Goal: Task Accomplishment & Management: Complete application form

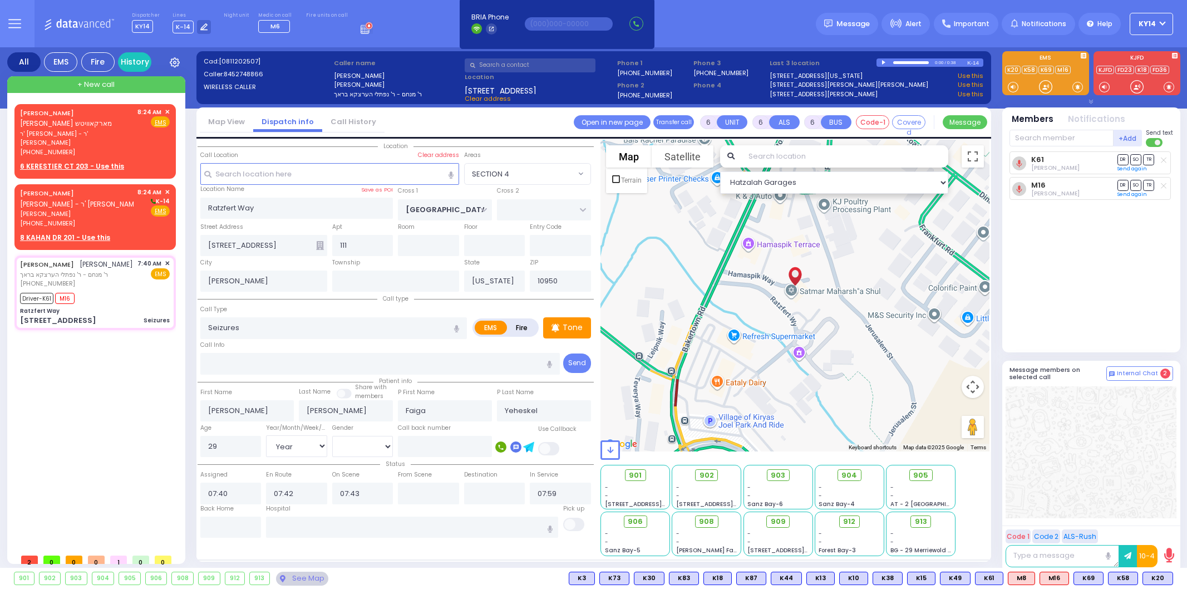
select select "SECTION 4"
select select "Year"
select select "[DEMOGRAPHIC_DATA]"
drag, startPoint x: 95, startPoint y: 126, endPoint x: 113, endPoint y: 132, distance: 19.9
click at [101, 129] on div "EIZIK LIPA MARKOWITZ אייזיק ליפא מארקאוויטש ר' אברהם מאיר - ר' בערל שטיין (845)…" at bounding box center [76, 132] width 113 height 50
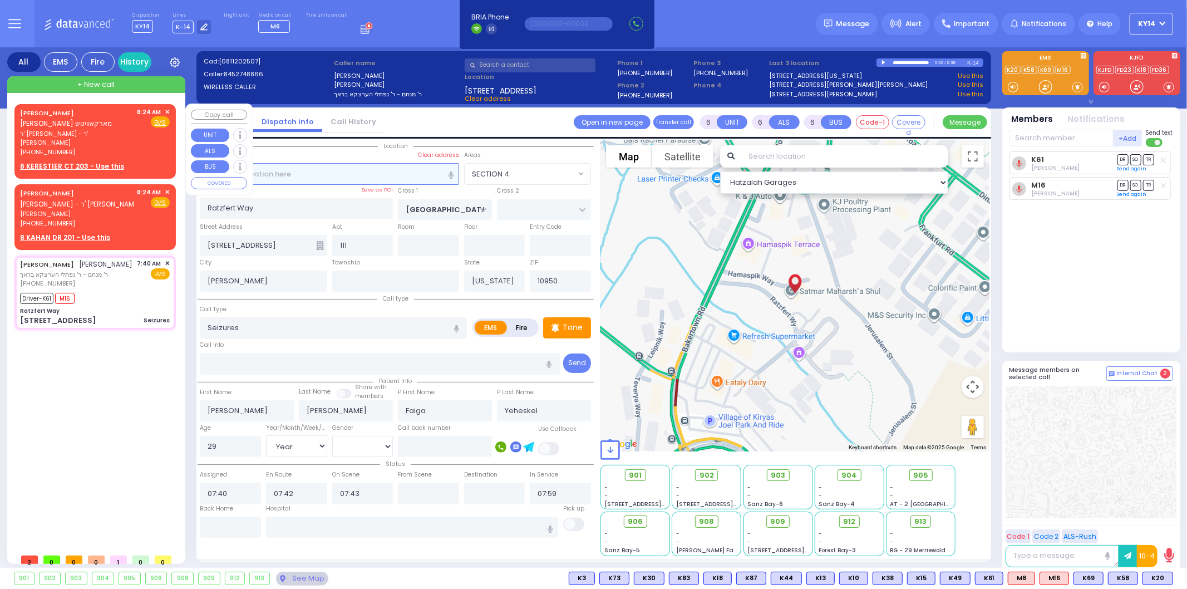
type input "2"
type input "1"
select select
radio input "true"
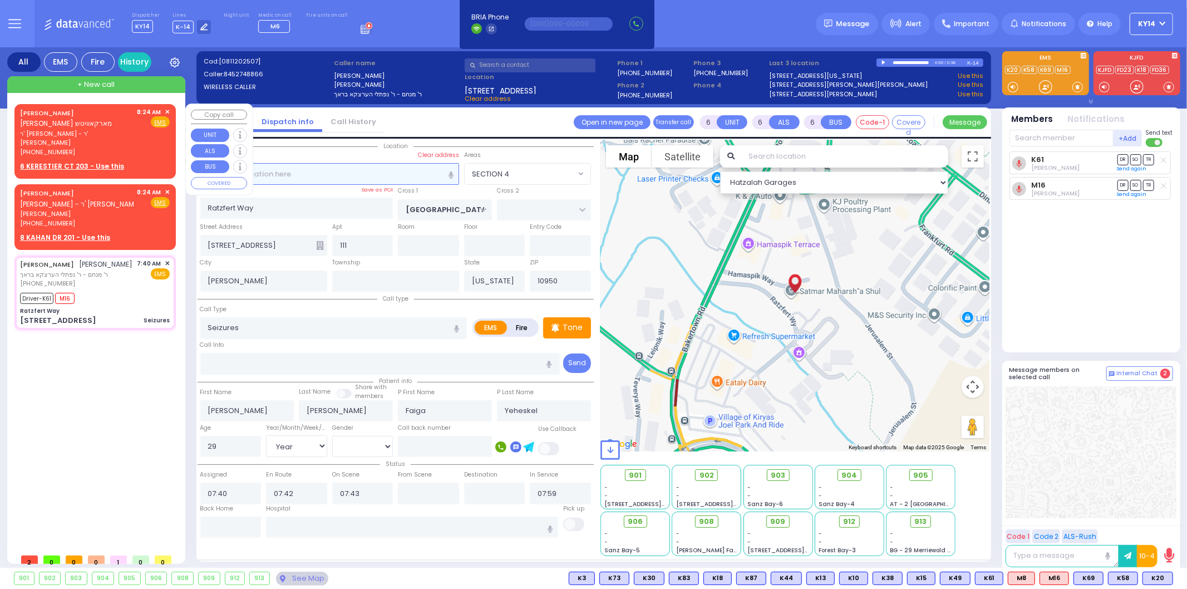
type input "EIZIK LIPA"
type input "MARKOWITZ"
select select
type input "08:24"
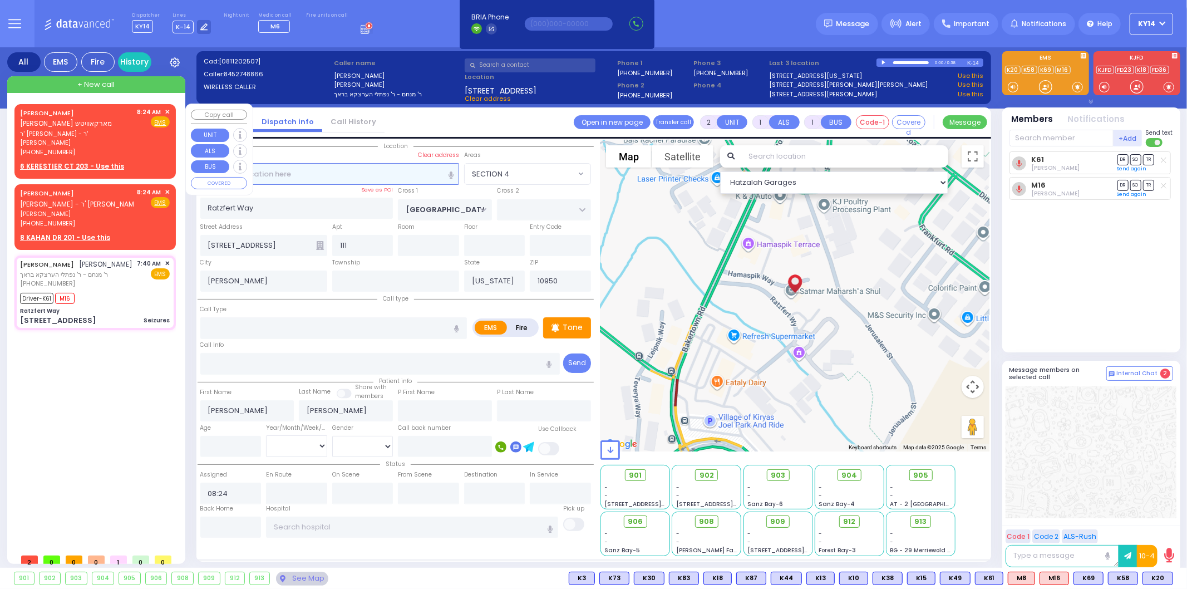
select select "Hatzalah Garages"
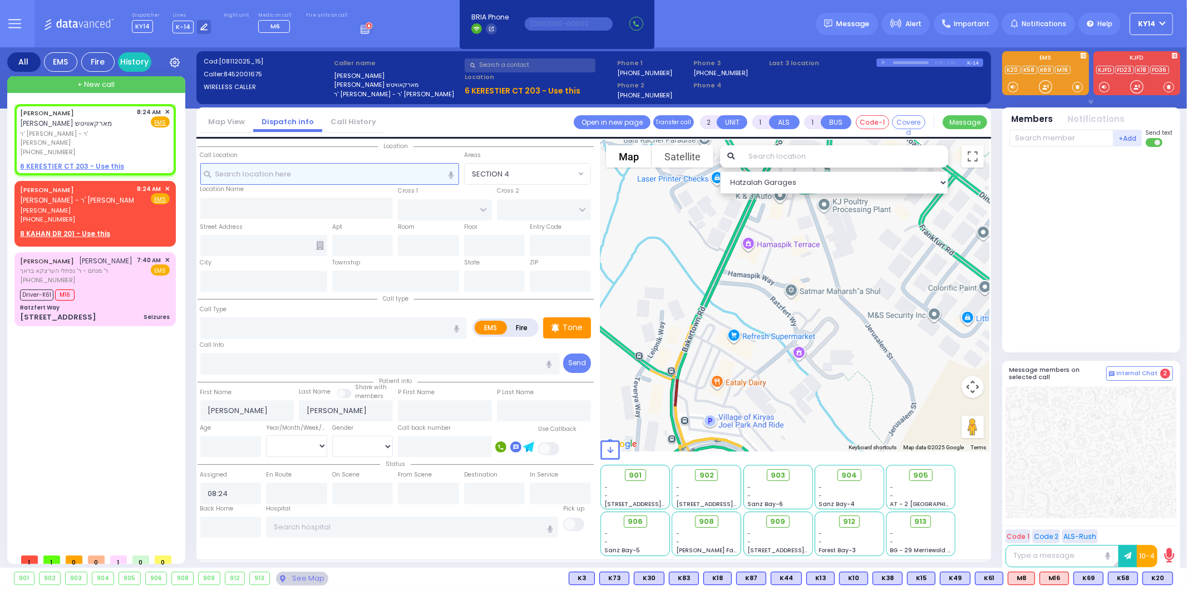
select select
radio input "true"
select select
select select "Hatzalah Garages"
click at [586, 330] on div "Tone" at bounding box center [567, 327] width 48 height 21
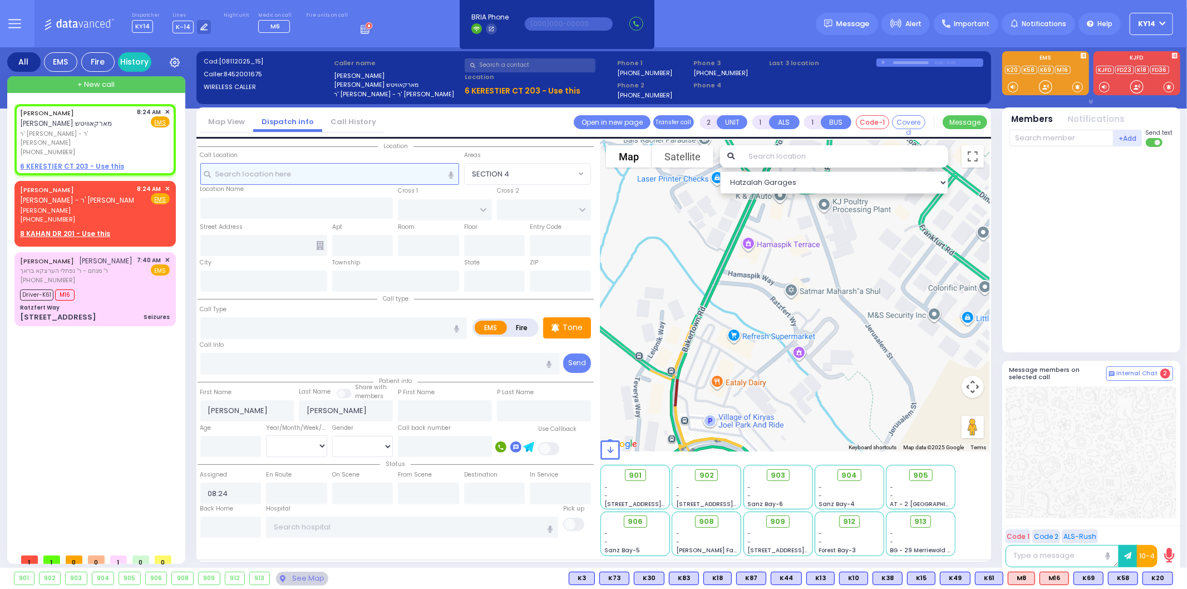
click at [300, 179] on input "text" at bounding box center [329, 173] width 259 height 21
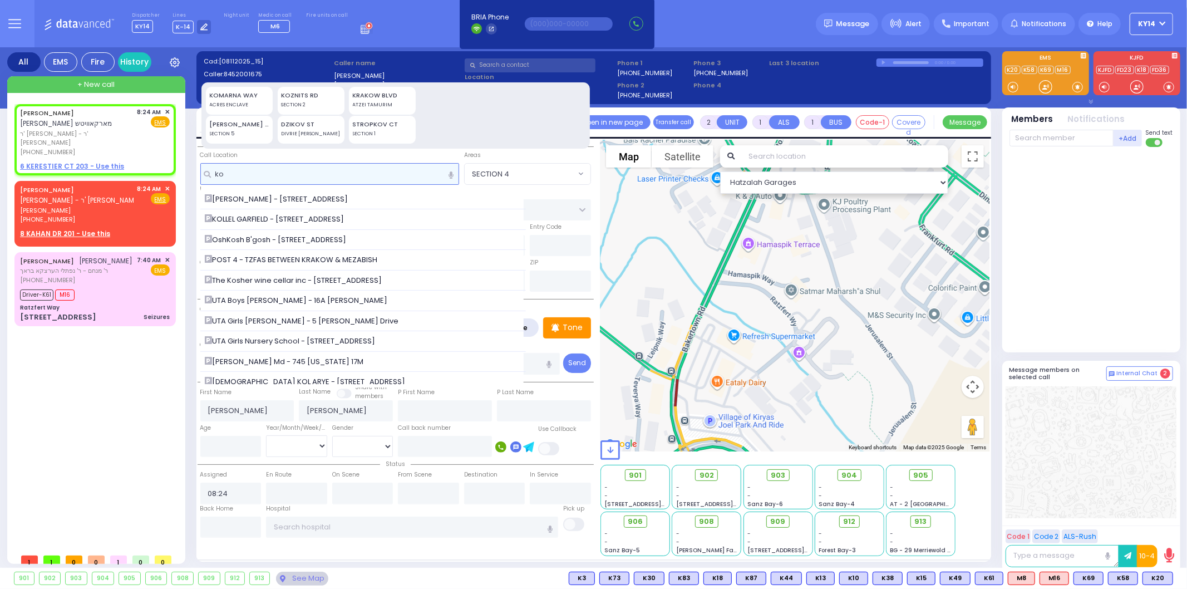
type input "k"
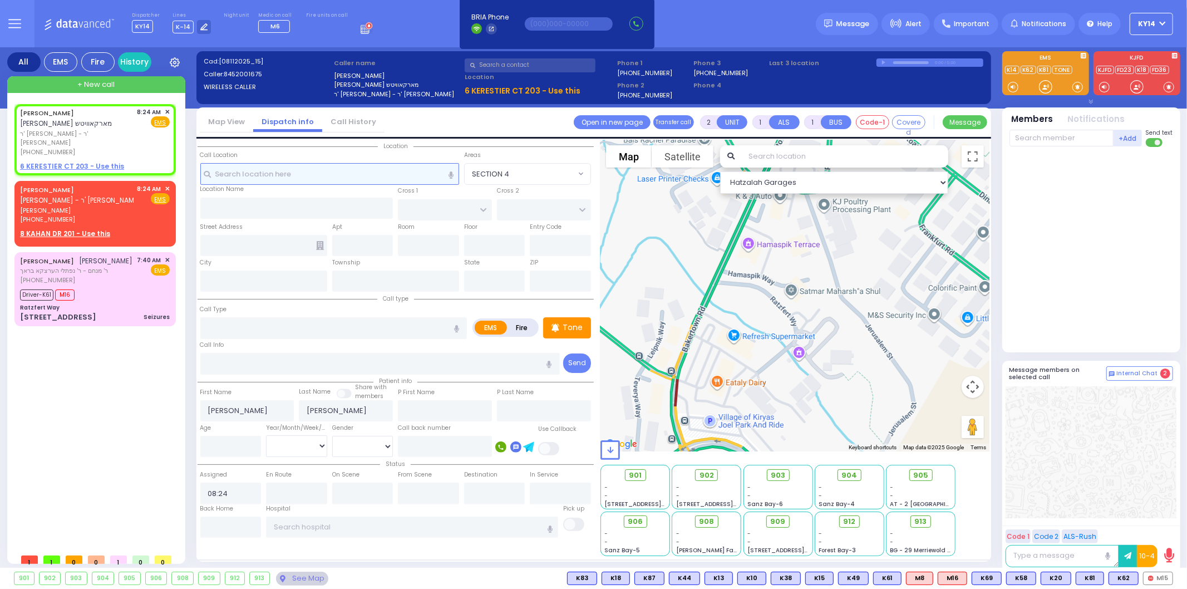
click at [238, 177] on input "text" at bounding box center [329, 173] width 259 height 21
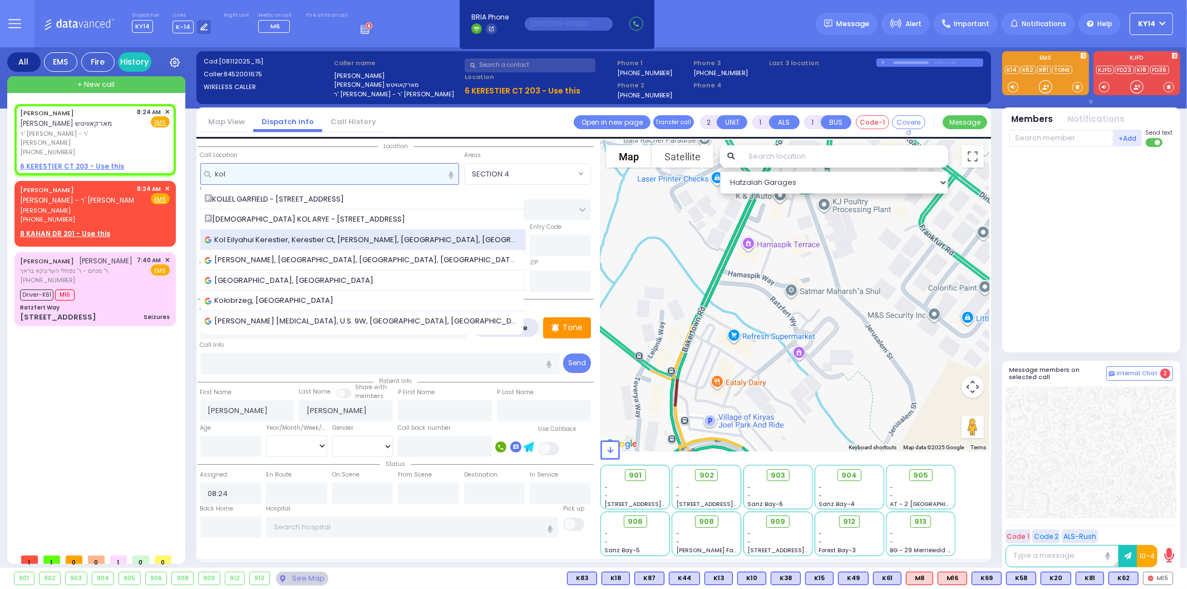
type input "kol"
click at [248, 239] on span "Kol Eilyahui Kerestier, Kerestier Ct, [PERSON_NAME], [GEOGRAPHIC_DATA], [GEOGRA…" at bounding box center [363, 239] width 317 height 11
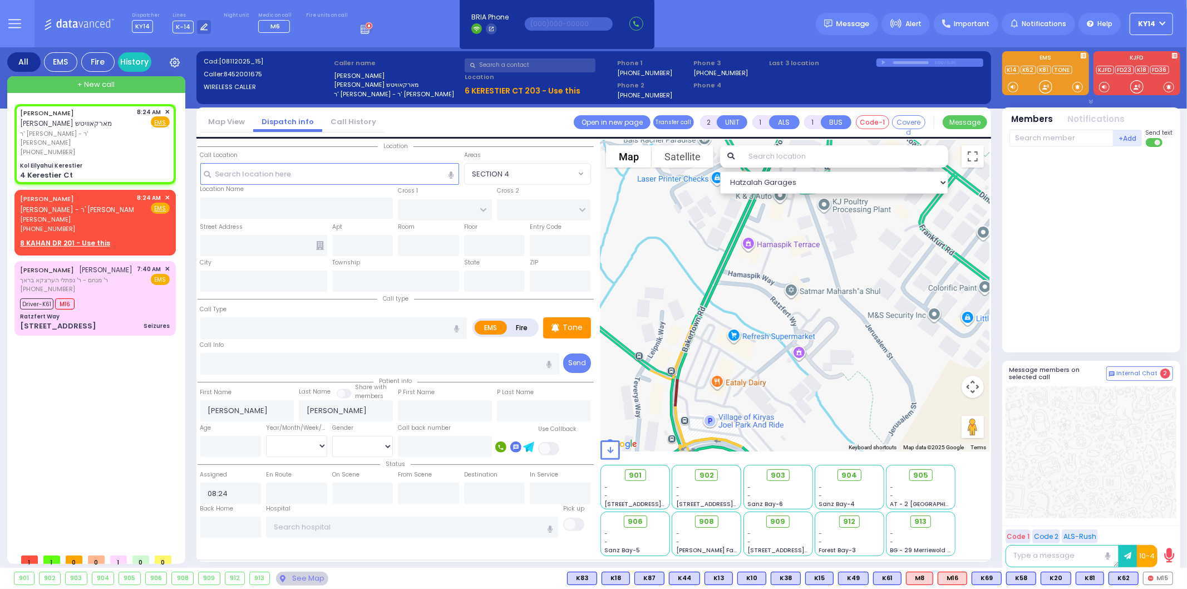
select select
radio input "true"
select select
type input "Kol Eilyahui Kerestier"
type input "KAHAN DR"
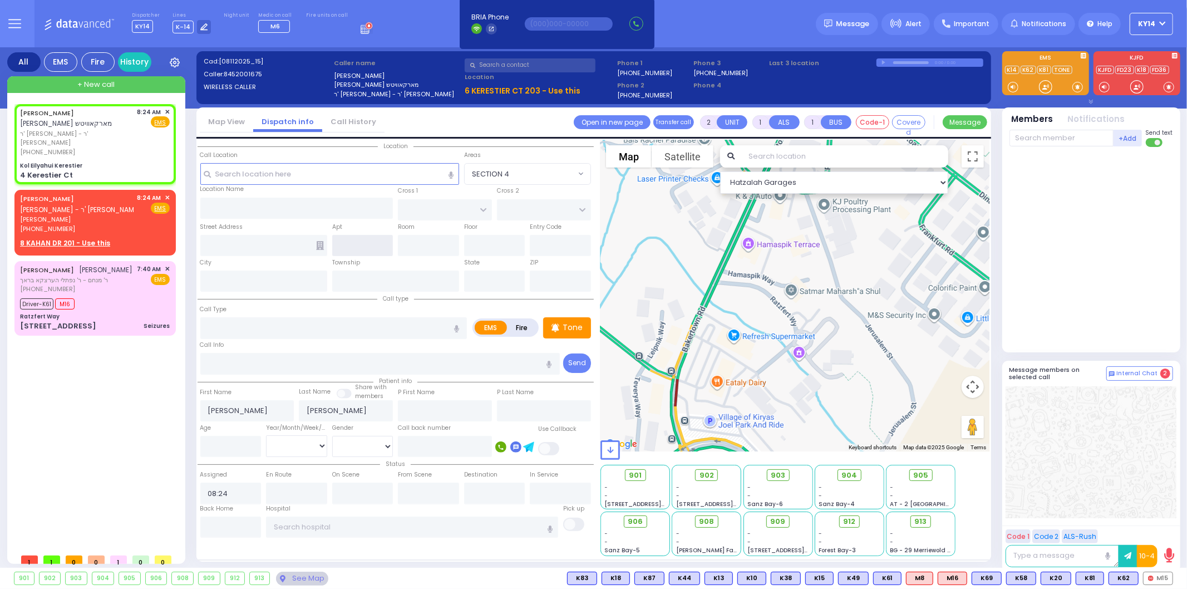
type input "GETZIL BERGER BLVD"
type input "4 Kerestier Ct"
type input "Kiryas Joel"
type input "[US_STATE]"
type input "10950"
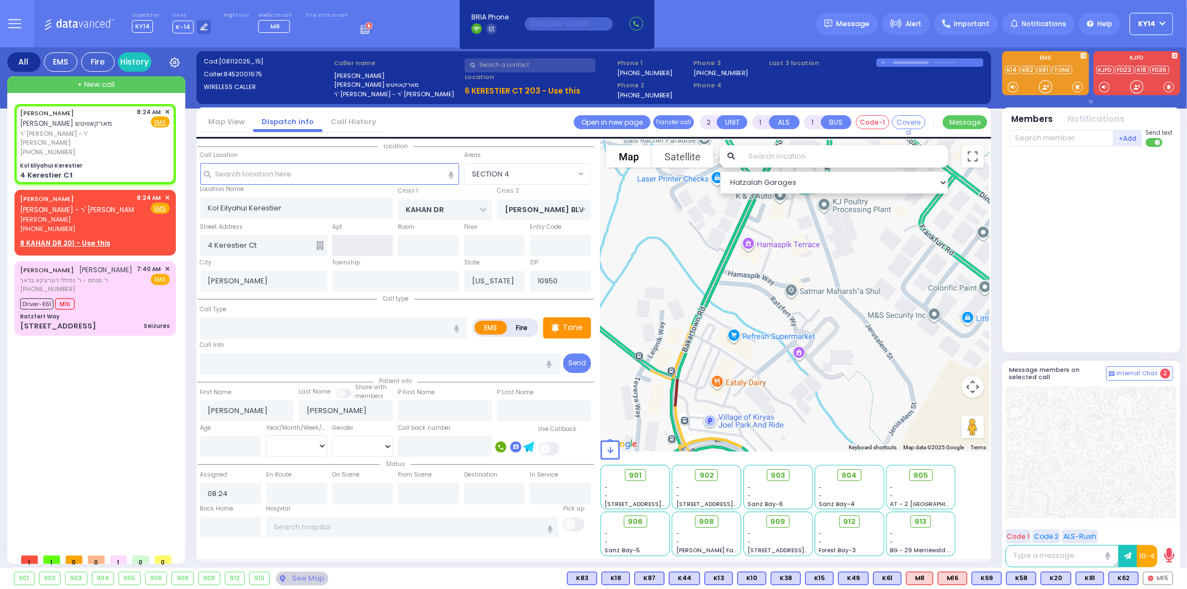
select select "Hatzalah Garages"
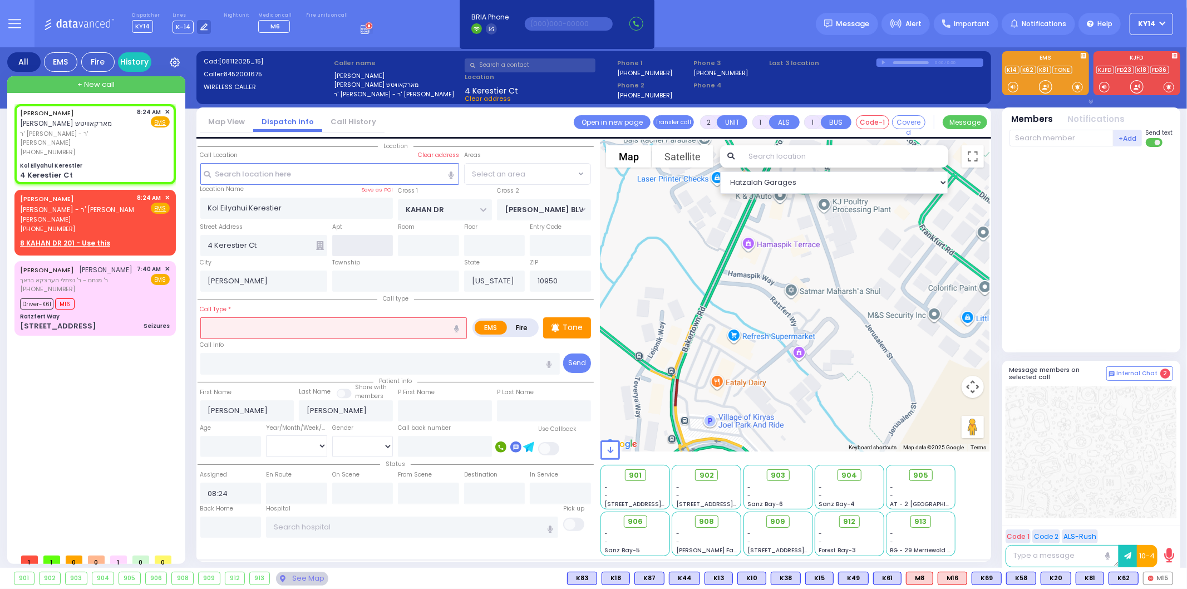
select select "SECTION 4"
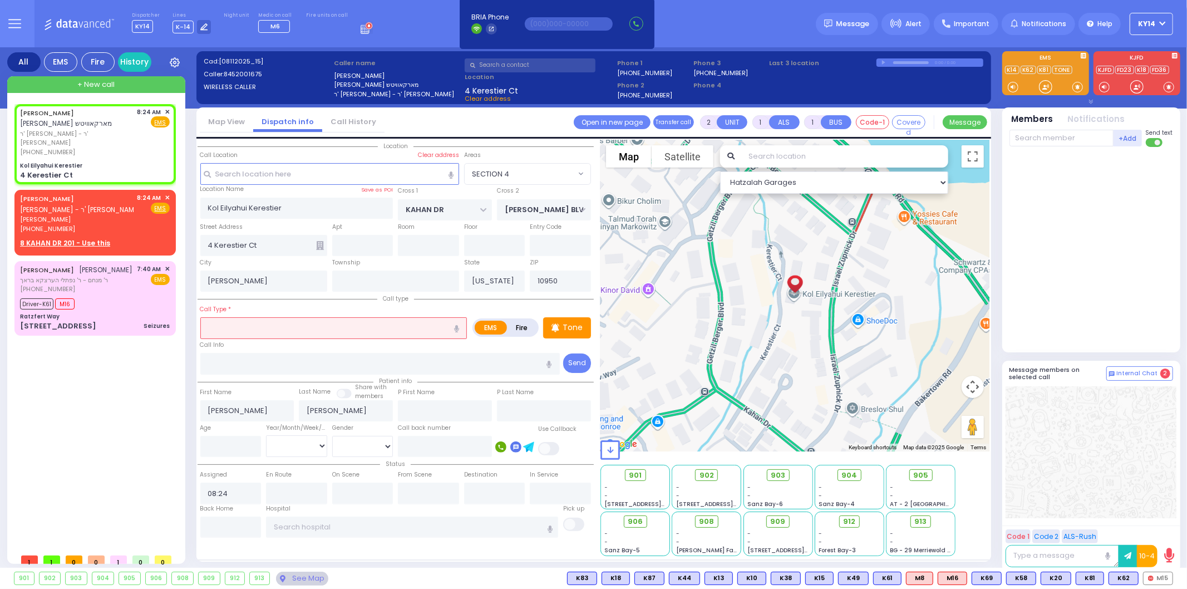
click at [300, 325] on input "text" at bounding box center [333, 327] width 267 height 21
select select
radio input "true"
select select
select select "Hatzalah Garages"
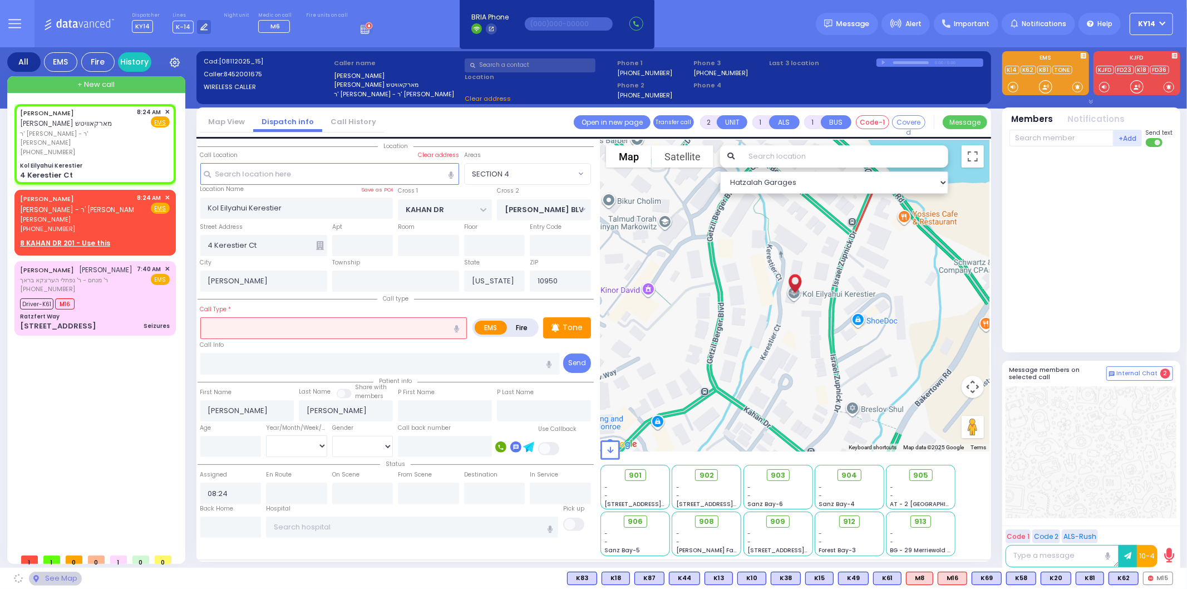
select select "SECTION 4"
click at [456, 326] on icon "button" at bounding box center [456, 328] width 5 height 7
type input "passion collapsed"
select select
radio input "true"
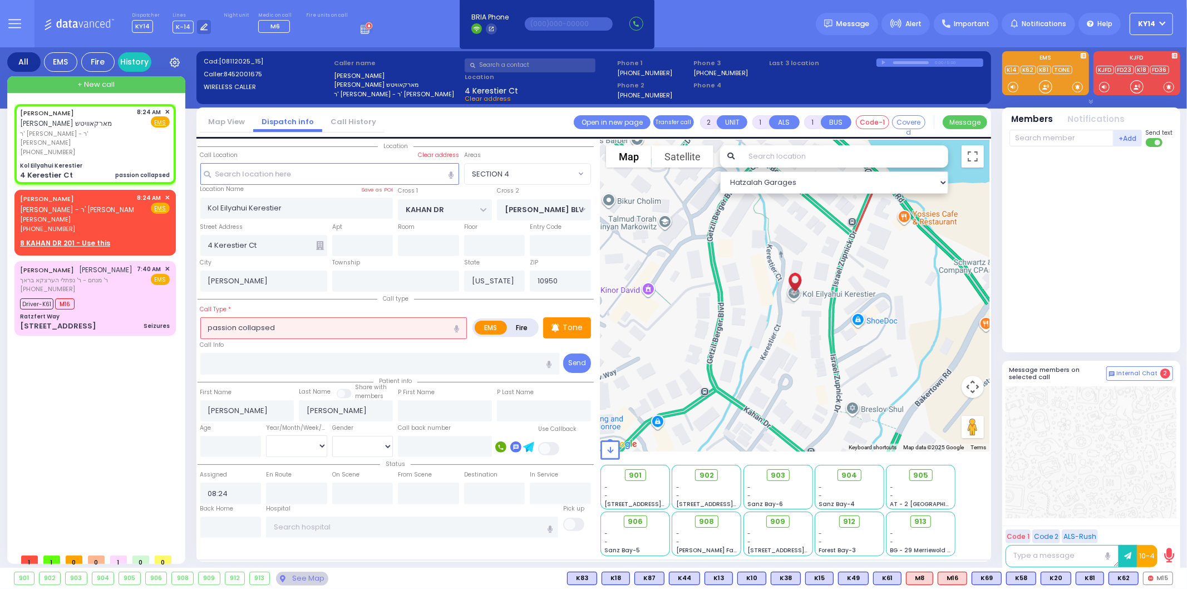
select select
select select "SECTION 4"
select select "Hatzalah Garages"
drag, startPoint x: 238, startPoint y: 323, endPoint x: 140, endPoint y: 323, distance: 97.4
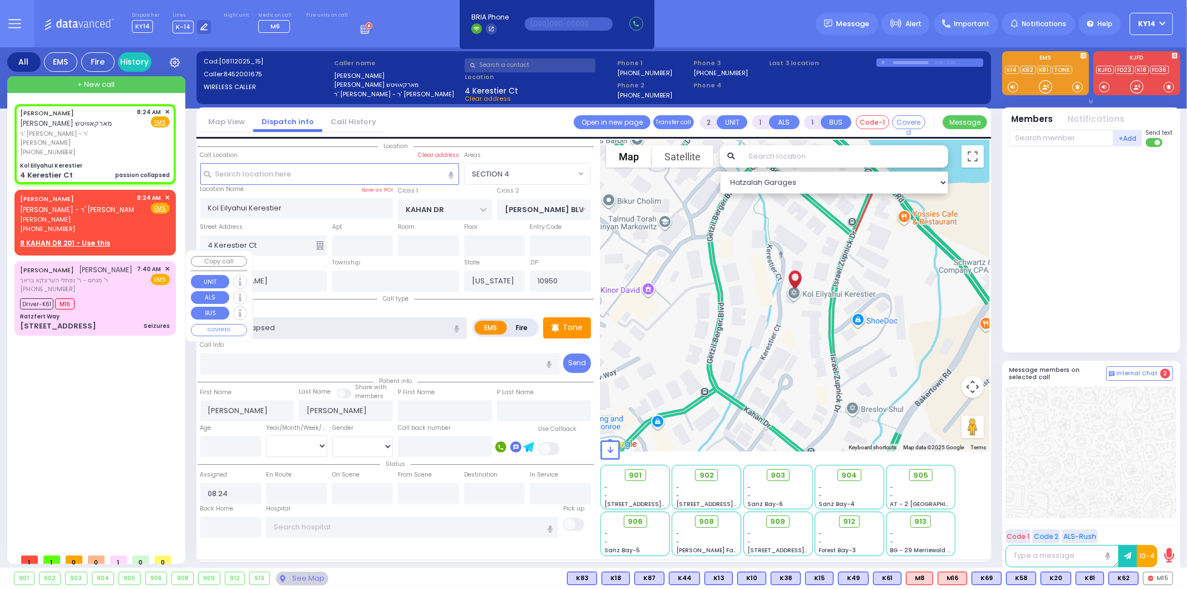
click at [140, 323] on div "All EMS Fire History Settings" at bounding box center [593, 309] width 1173 height 525
type input "pt. collapsed"
click at [157, 366] on div "EIZIK LIPA MARKOWITZ אייזיק ליפא מארקאוויטש ר' אברהם מאיר - ר' בערל שטיין (845)…" at bounding box center [97, 326] width 166 height 444
select select
radio input "true"
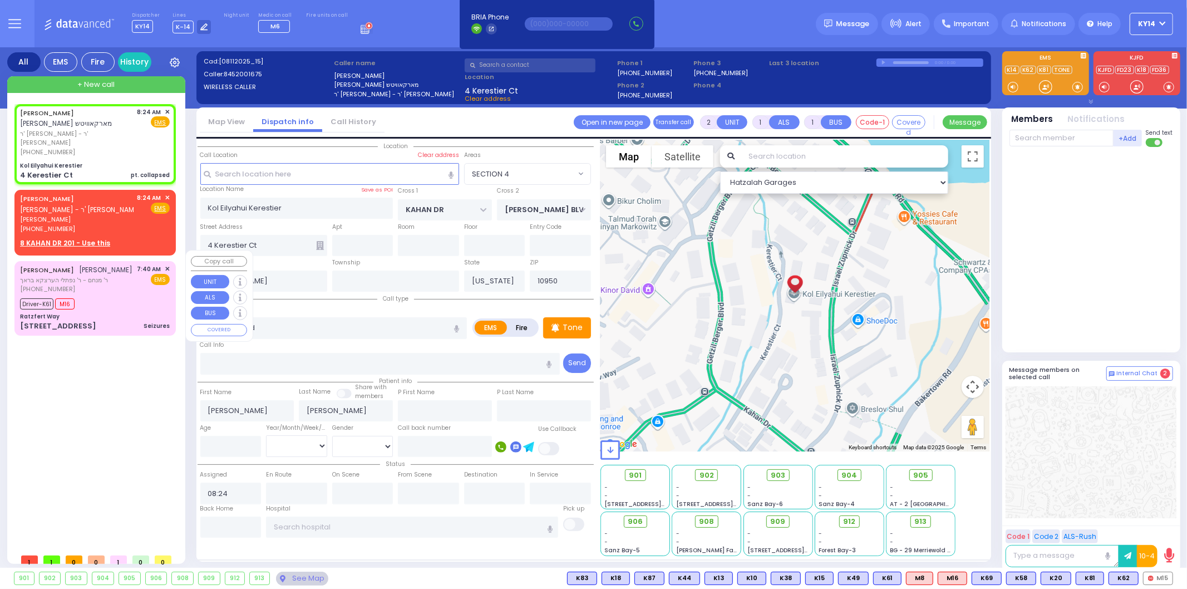
select select
select select "Hatzalah Garages"
select select "SECTION 4"
click at [1161, 581] on span "M15" at bounding box center [1157, 578] width 29 height 12
click at [1121, 576] on span "K62" at bounding box center [1123, 578] width 29 height 12
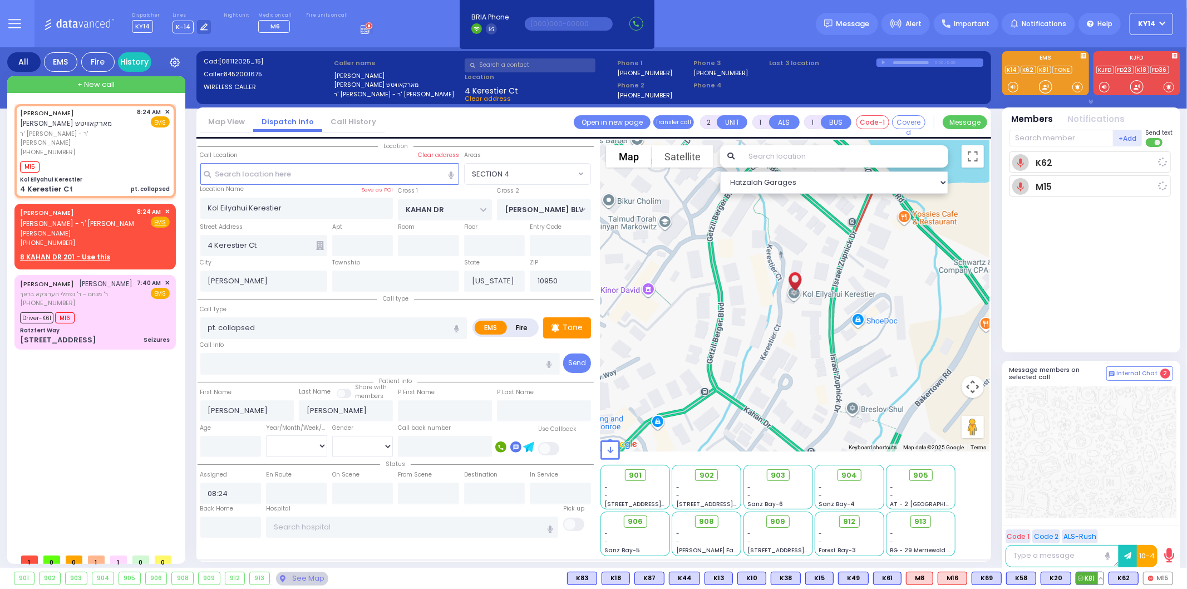
select select
radio input "true"
select select
type input "08:26"
select select "Hatzalah Garages"
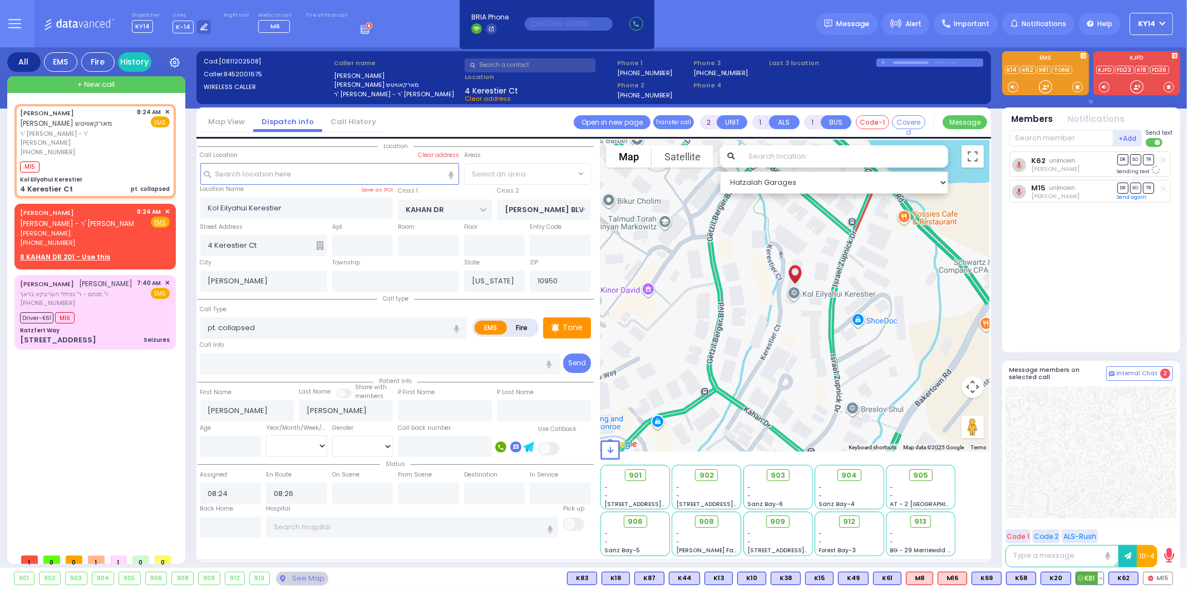
click at [1092, 577] on span "K81" at bounding box center [1089, 578] width 27 height 12
select select "SECTION 4"
select select
radio input "true"
select select
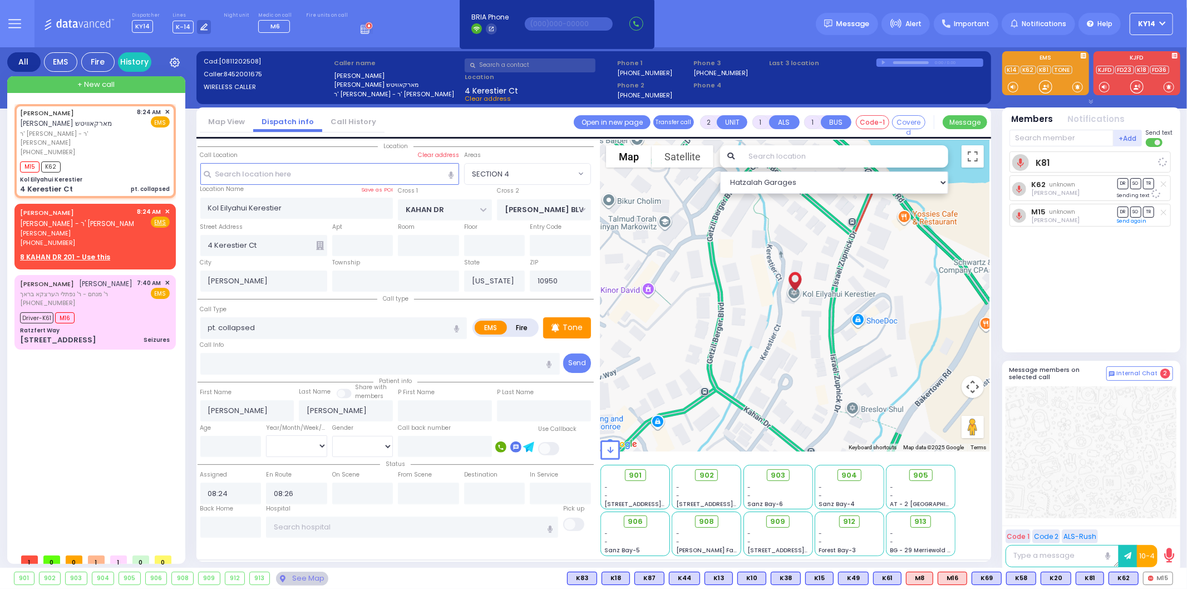
select select "Hatzalah Garages"
select select "SECTION 4"
select select
radio input "true"
select select
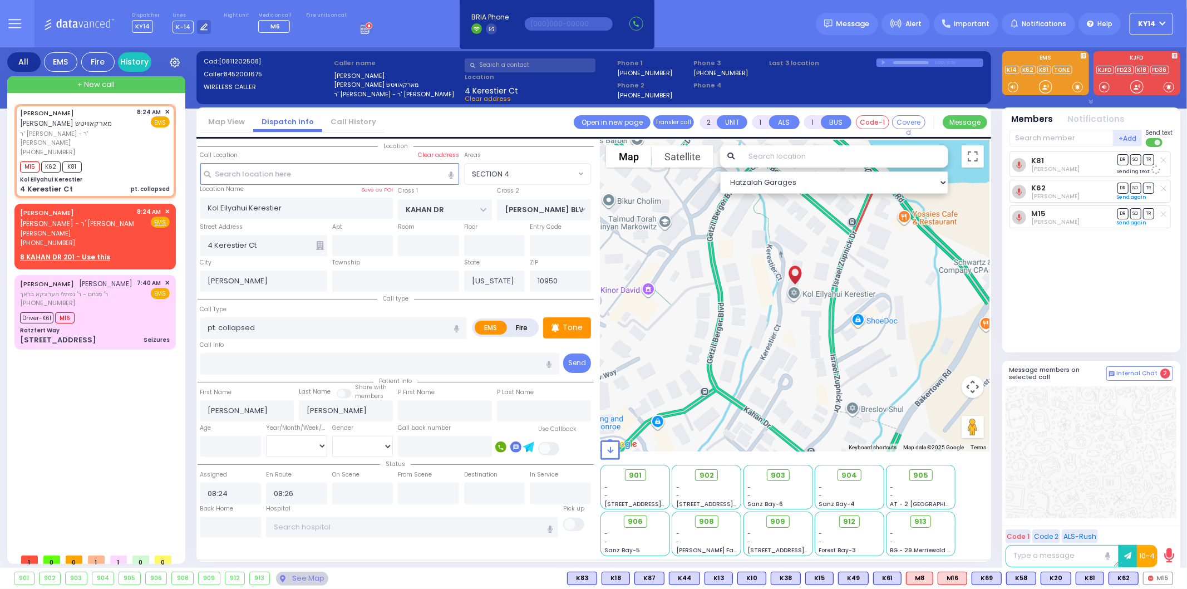
select select "Hatzalah Garages"
select select "SECTION 4"
click at [1119, 161] on span "DR" at bounding box center [1122, 159] width 11 height 11
select select
radio input "true"
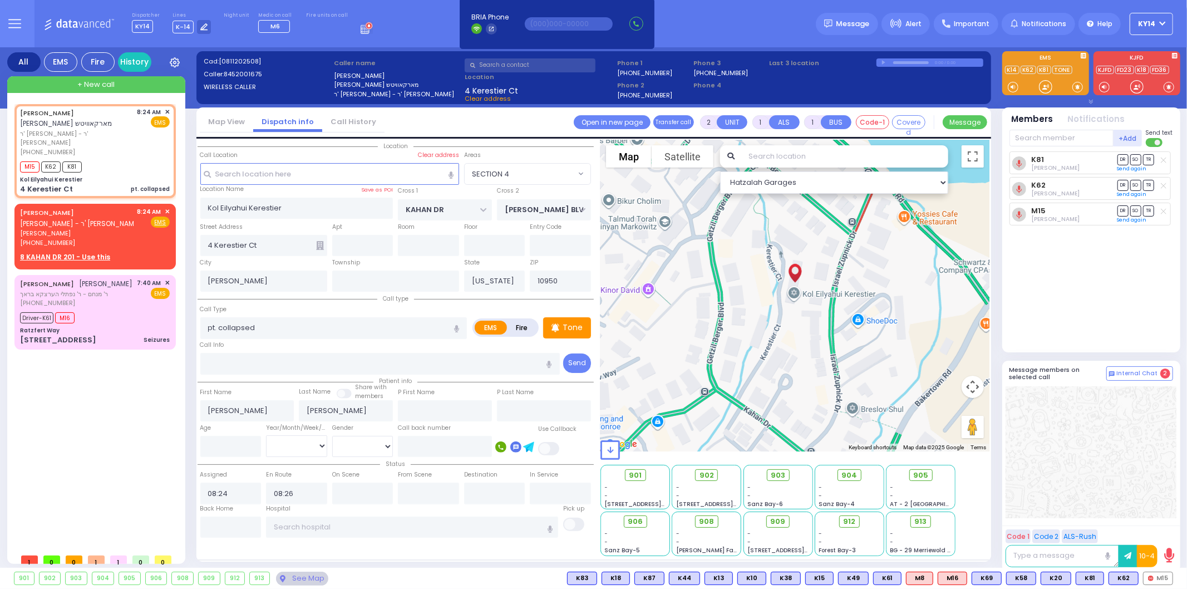
select select
select select "Hatzalah Garages"
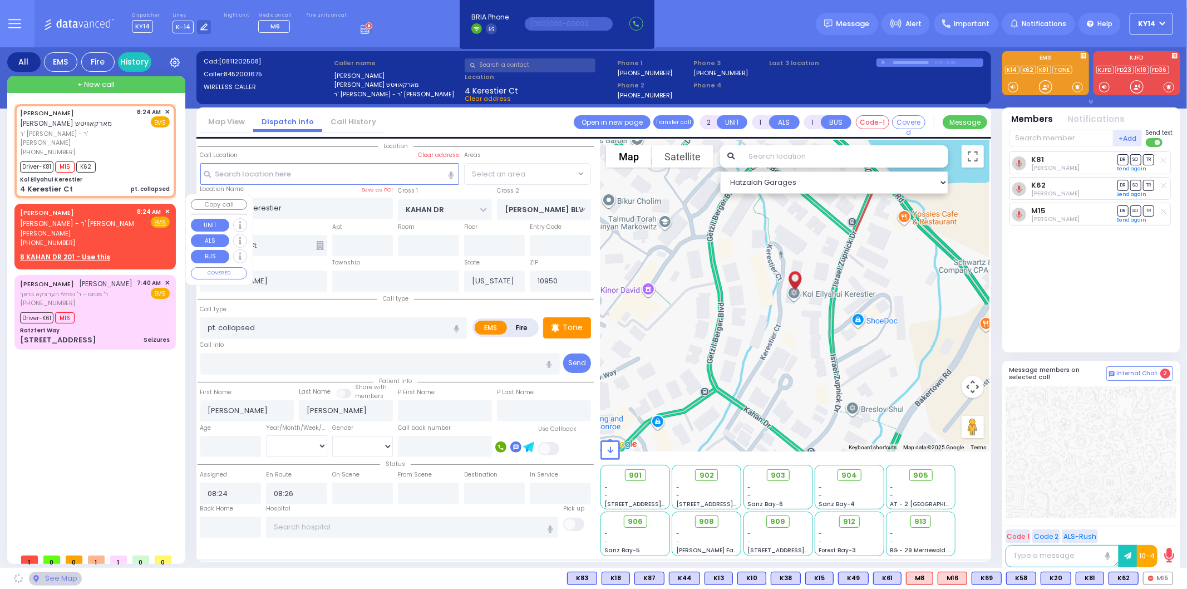
select select "SECTION 4"
click at [170, 207] on span "✕" at bounding box center [167, 211] width 5 height 9
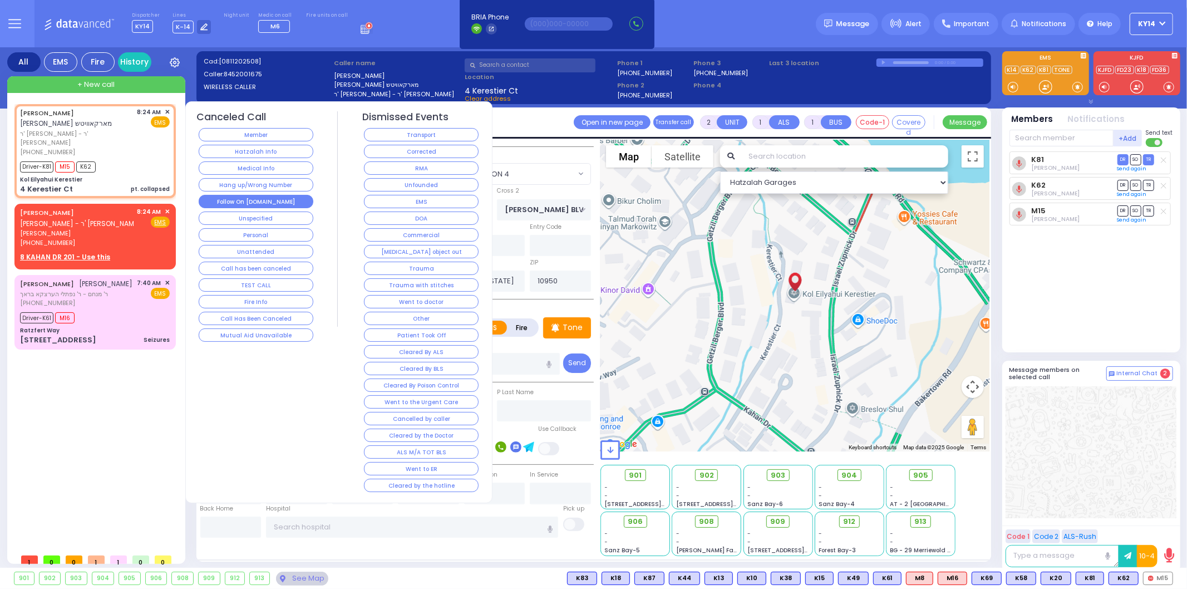
click at [260, 204] on button "Follow On [DOMAIN_NAME]" at bounding box center [256, 201] width 115 height 13
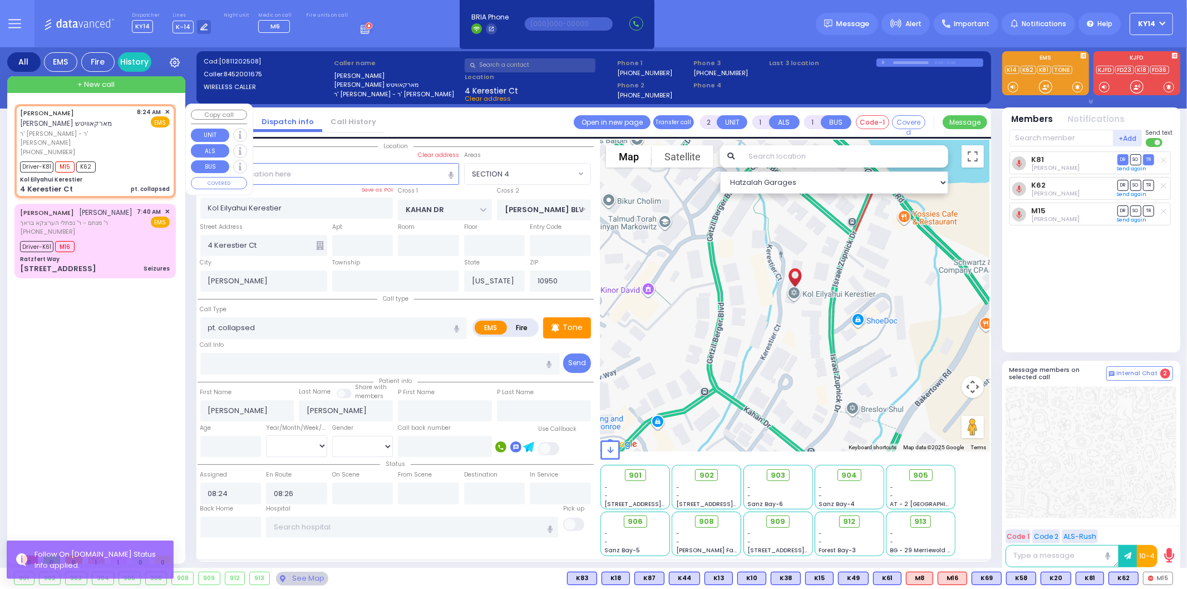
click at [86, 131] on span "ר' [PERSON_NAME] - ר' [PERSON_NAME]" at bounding box center [76, 138] width 113 height 18
select select
radio input "true"
select select
select select "Hatzalah Garages"
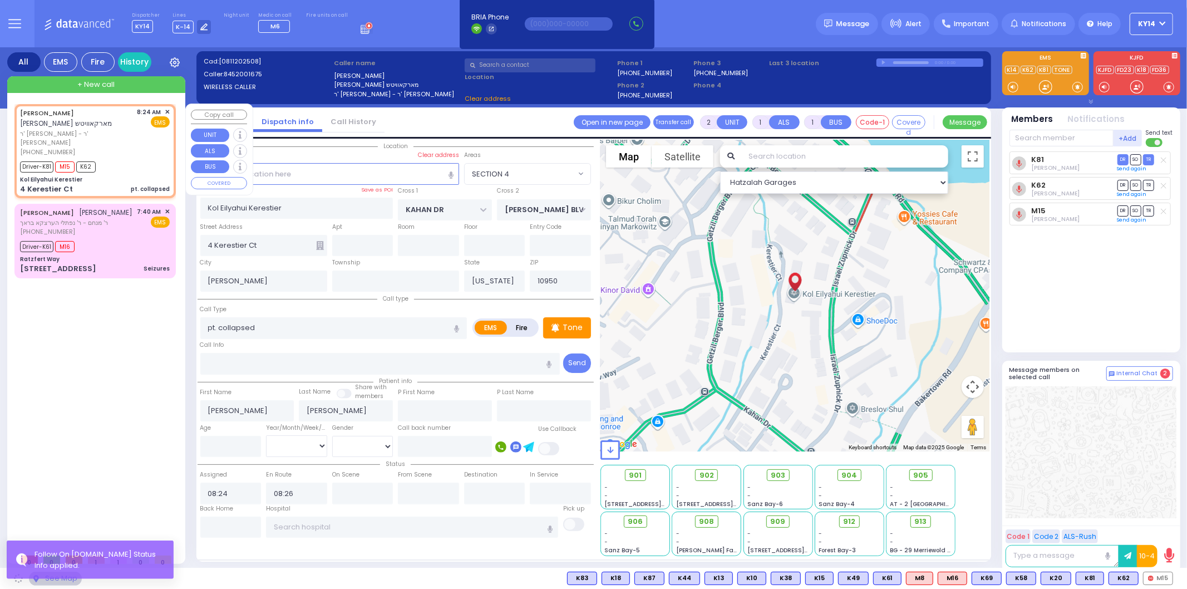
select select "SECTION 4"
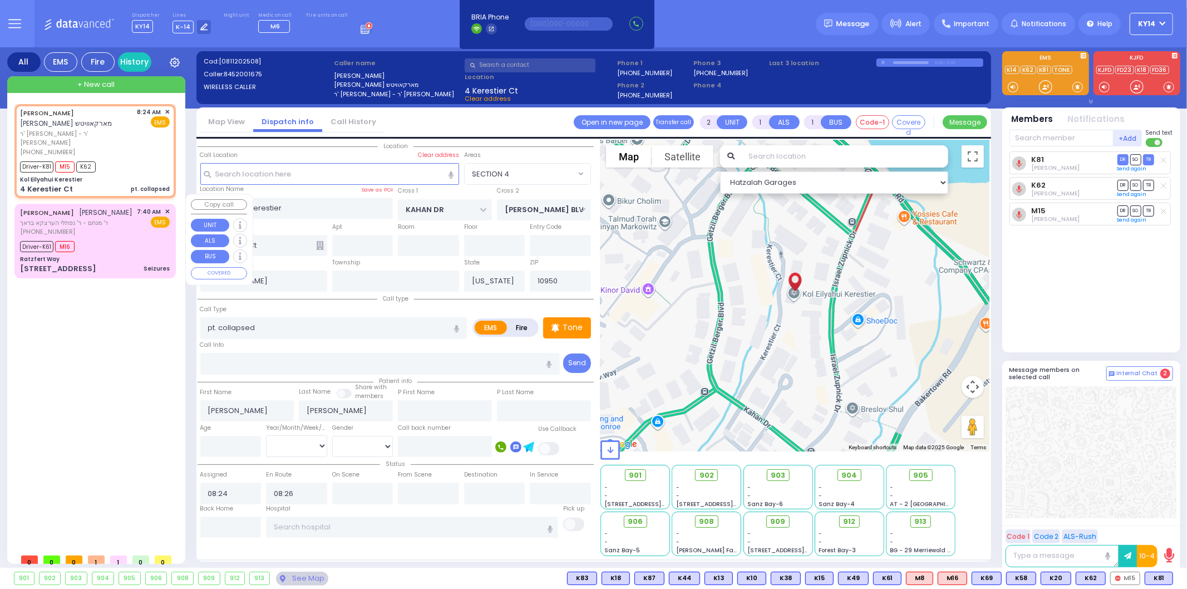
click at [131, 226] on span "ר' מנחם - ר' נפתלי הערצקא בראך" at bounding box center [76, 222] width 113 height 9
type input "6"
select select
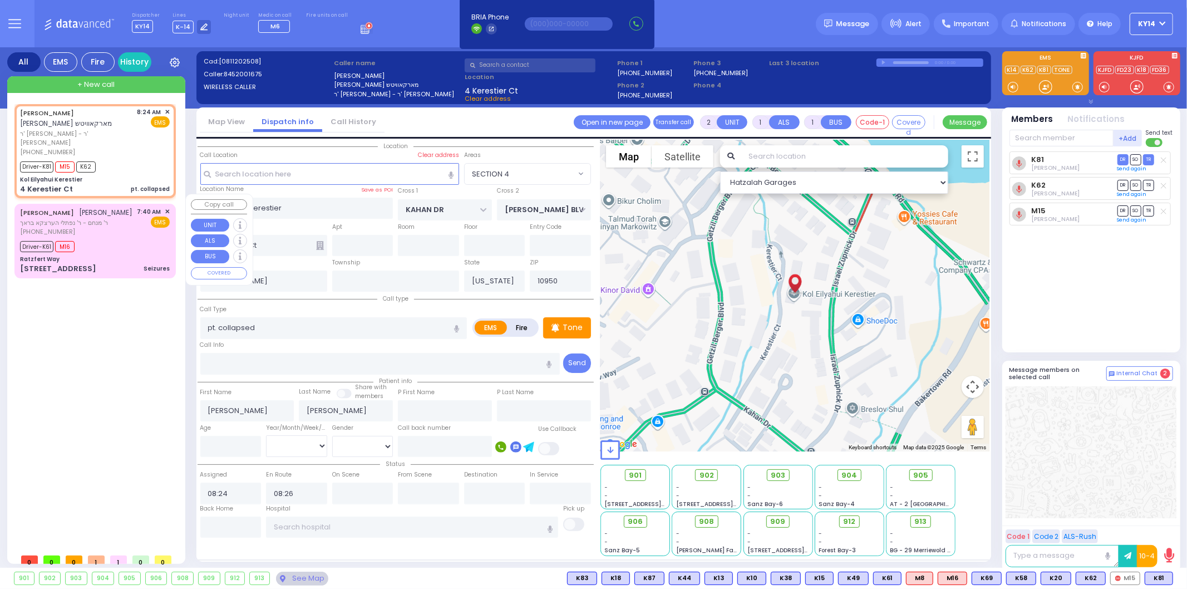
type input "Seizures"
radio input "true"
type input "MOSHE AVRUM"
type input "FISHER"
type input "Faiga"
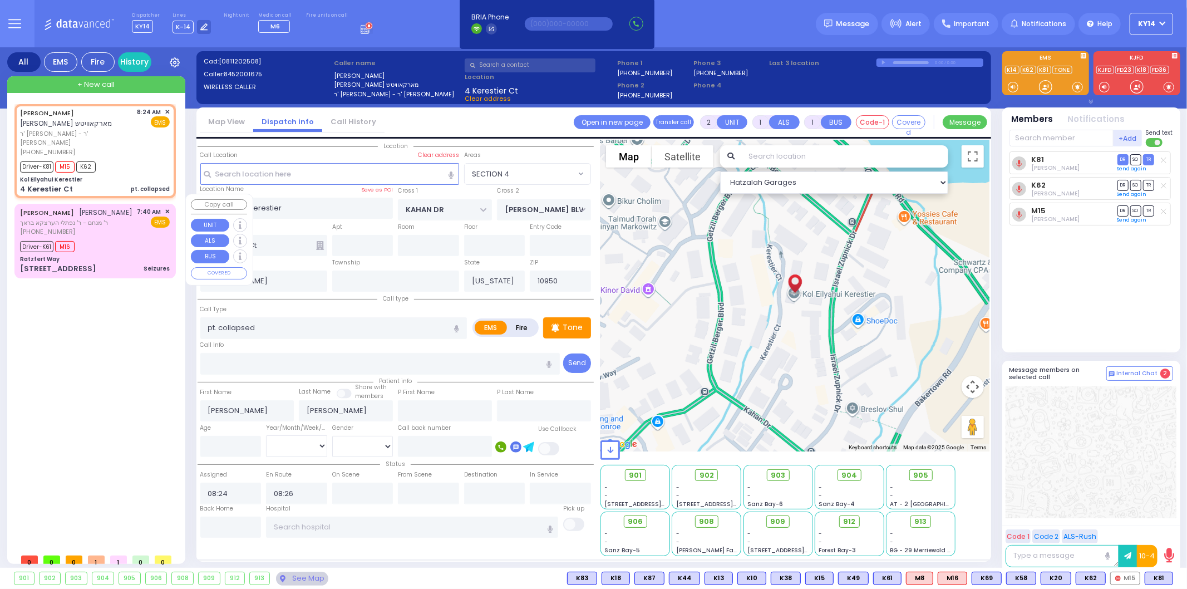
type input "Yeheskel"
type input "29"
select select "Year"
select select "[DEMOGRAPHIC_DATA]"
type input "07:40"
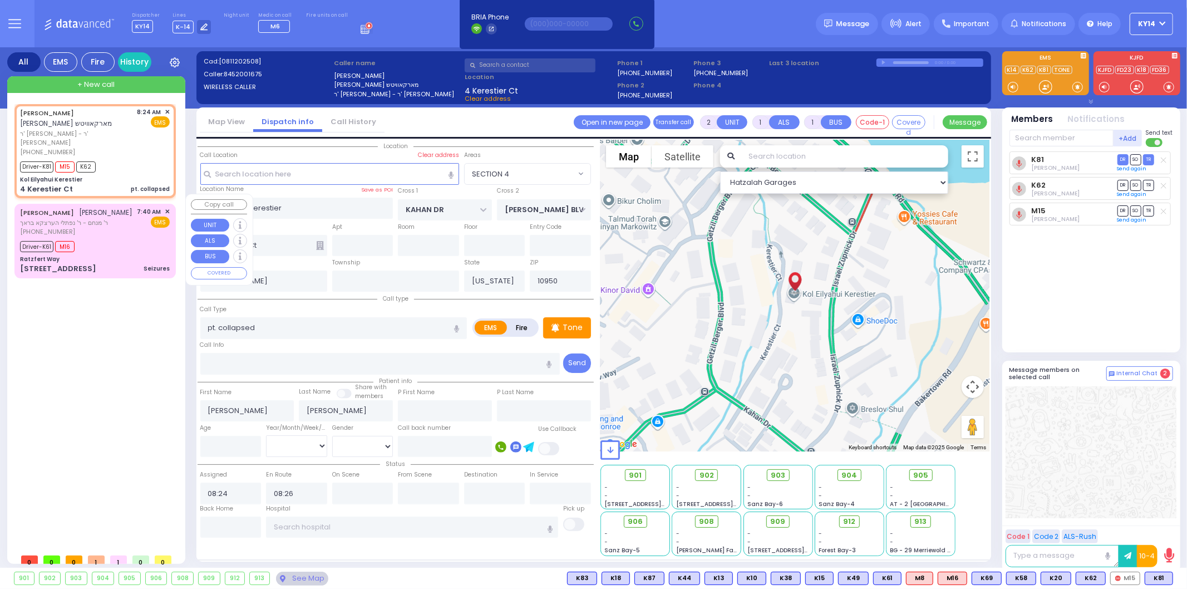
type input "07:42"
type input "07:43"
type input "07:59"
select select "Hatzalah Garages"
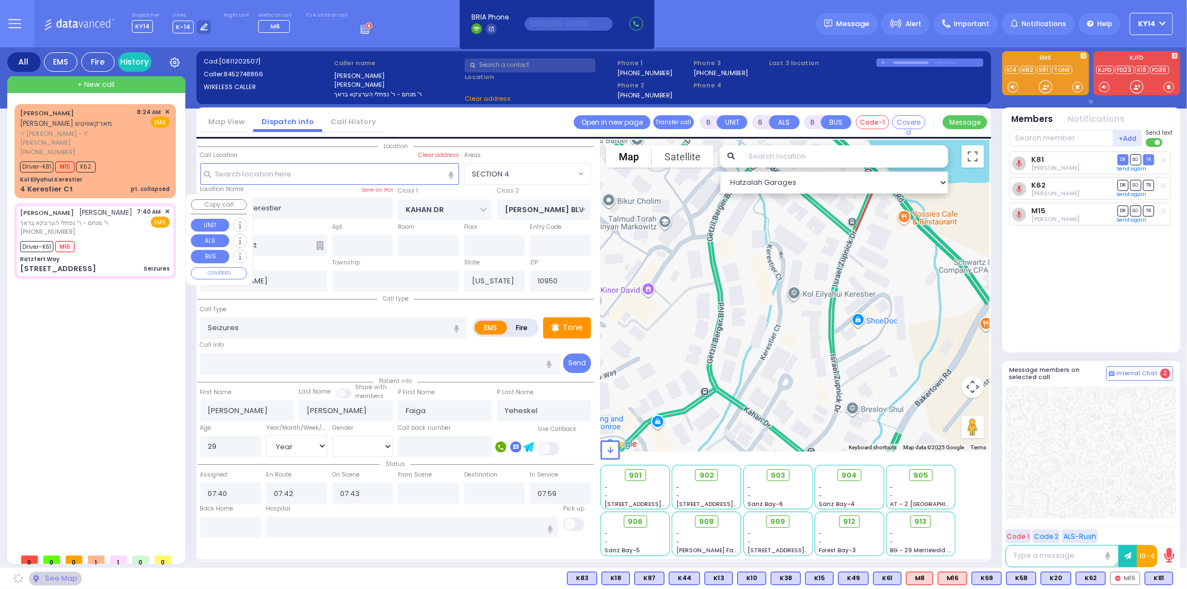
type input "Ratzfert Way"
type input "BAKERTOWN RD"
type input "4 Hamaspik Way"
type input "111"
select select "SECTION 4"
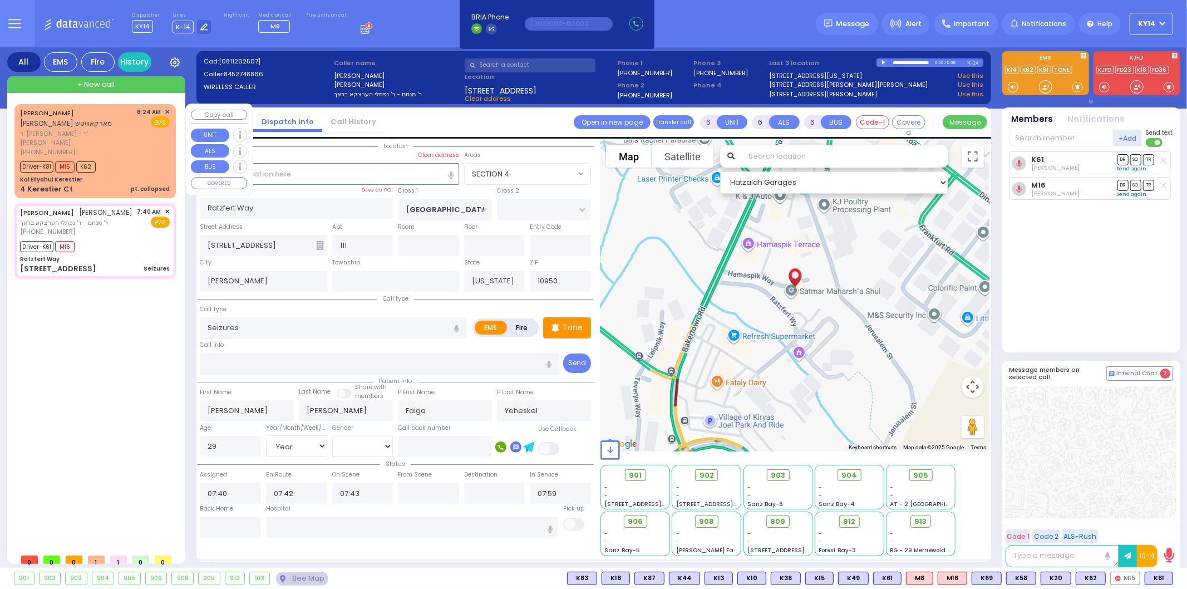
click at [78, 129] on span "ר' [PERSON_NAME] - ר' [PERSON_NAME]" at bounding box center [76, 138] width 113 height 18
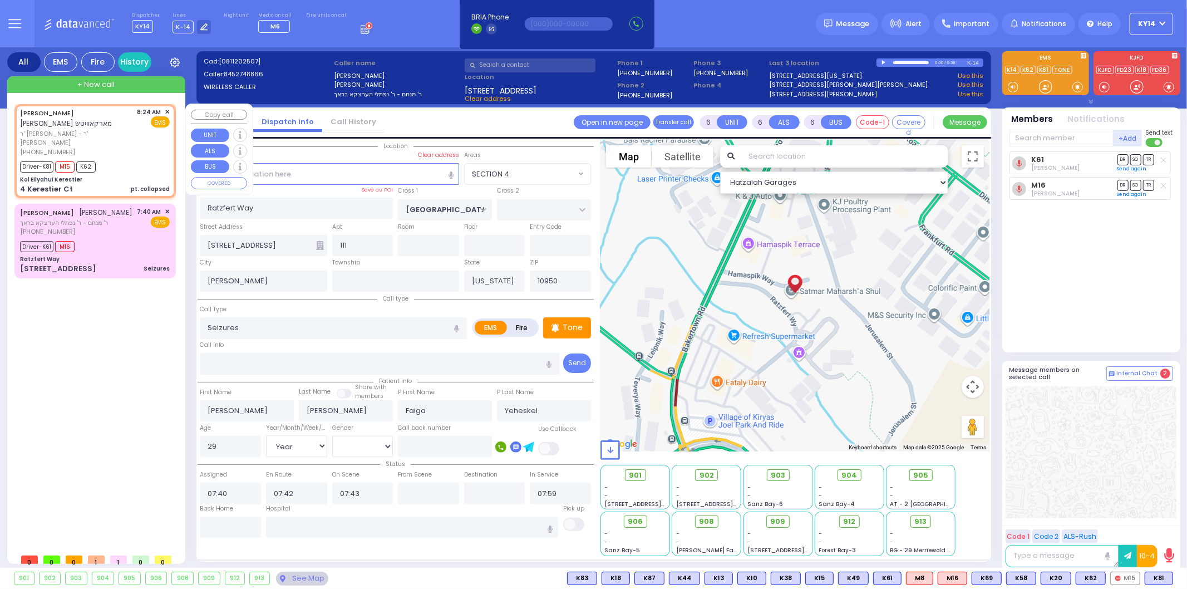
type input "2"
type input "1"
select select
type input "pt. collapsed"
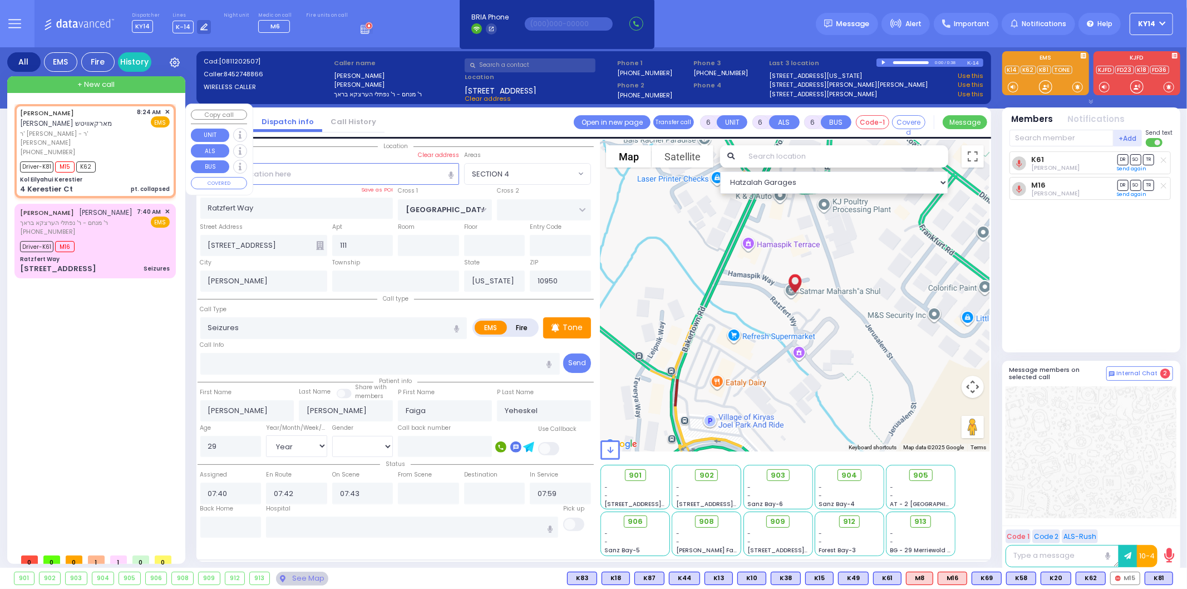
radio input "true"
type input "EIZIK LIPA"
type input "MARKOWITZ"
select select
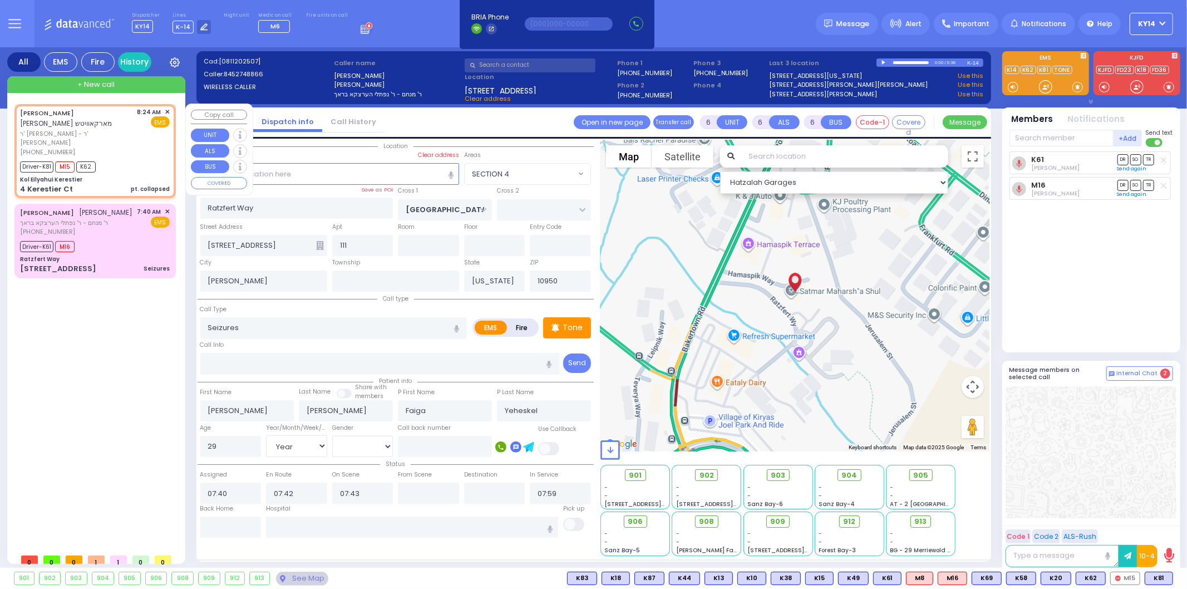
type input "08:24"
type input "08:26"
type input "Kol Eilyahui Kerestier"
type input "KAHAN DR"
type input "GETZIL BERGER BLVD"
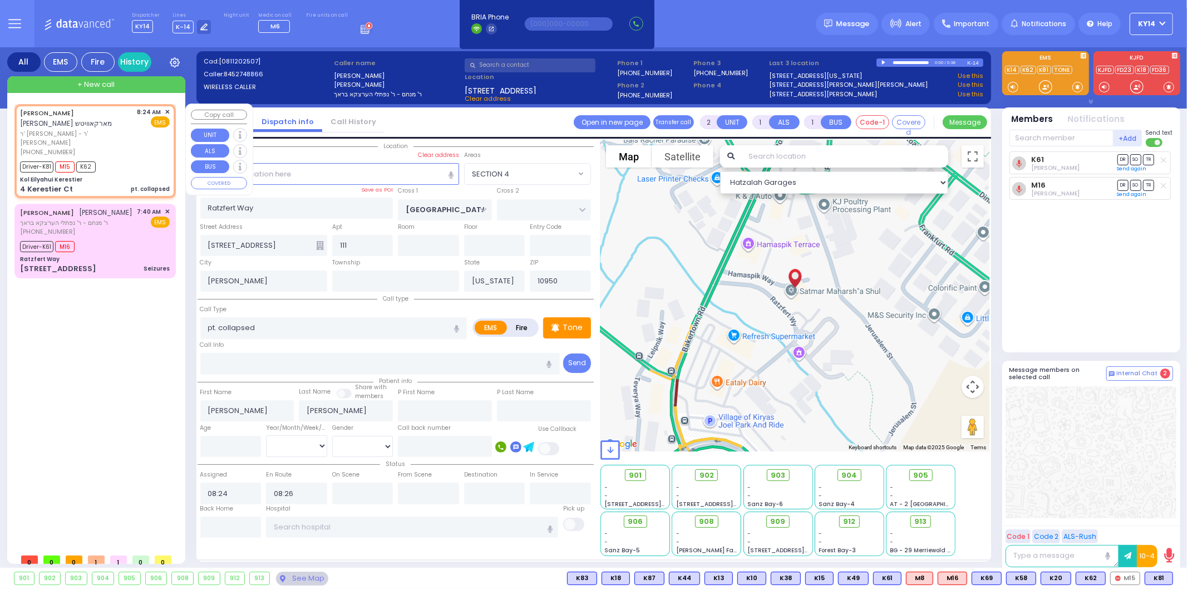
type input "4 Kerestier Ct"
select select "Hatzalah Garages"
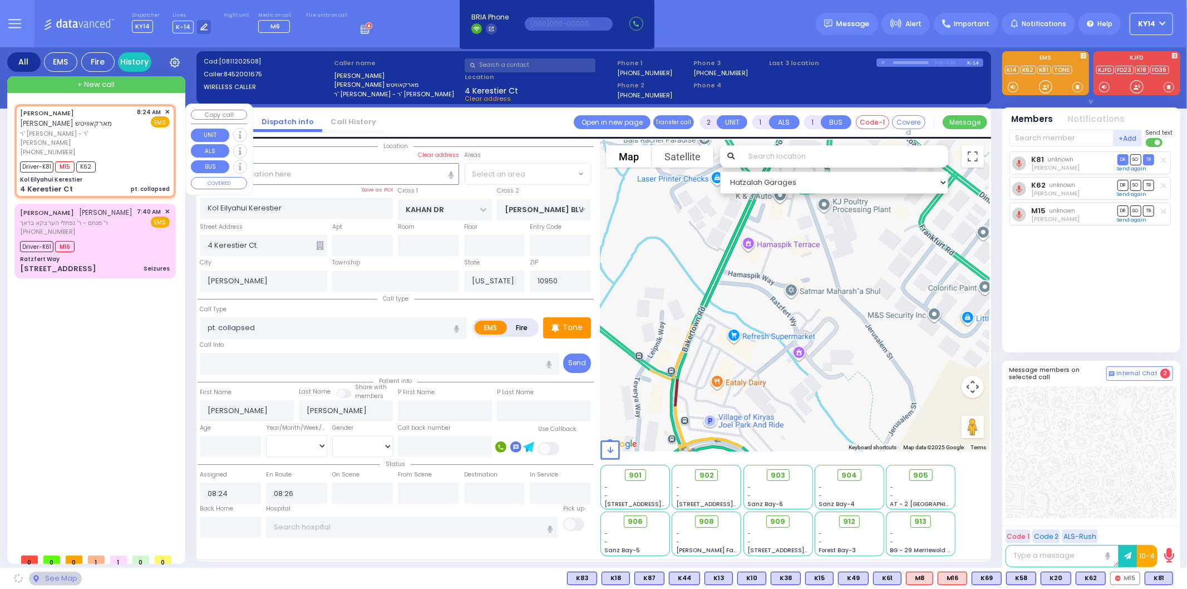
select select "SECTION 4"
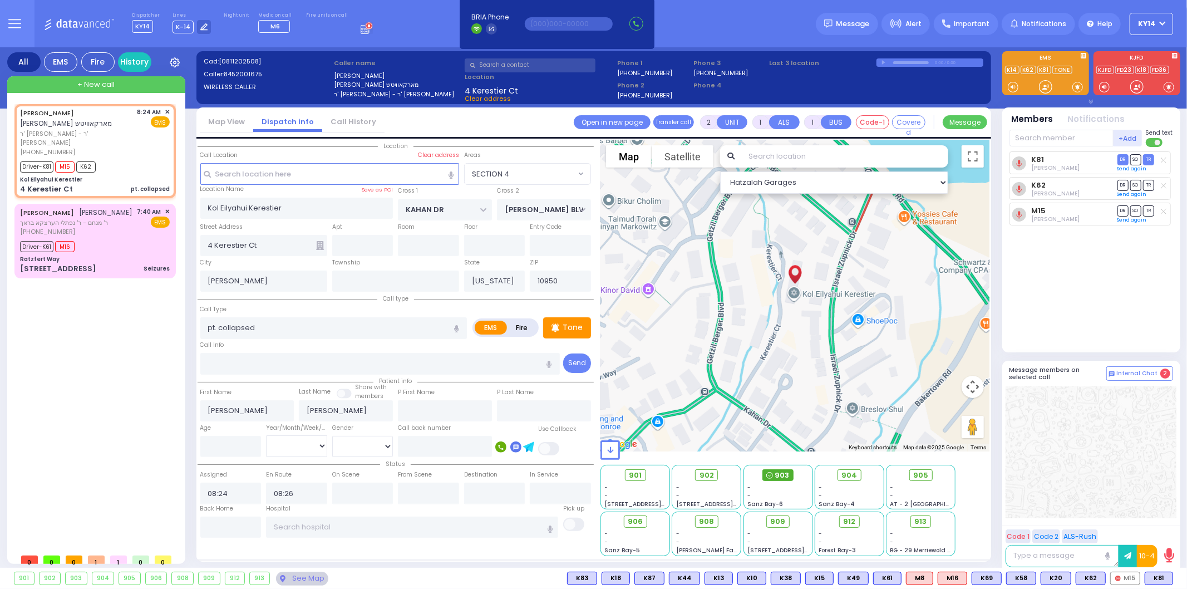
click at [782, 470] on span "903" at bounding box center [782, 475] width 14 height 11
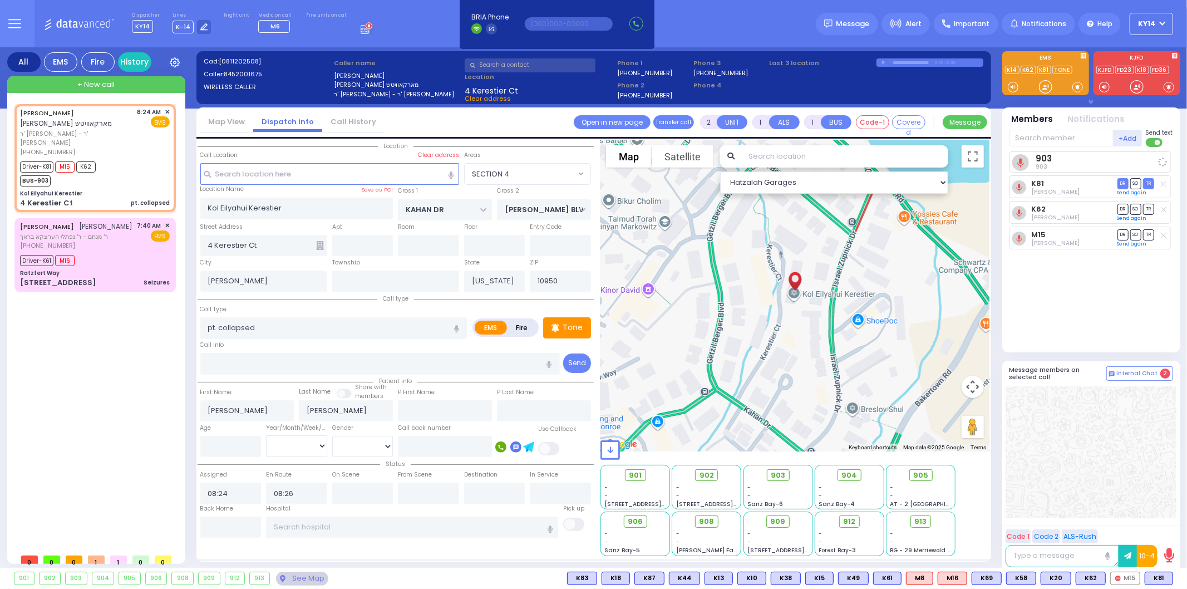
select select
radio input "true"
select select
select select "Hatzalah Garages"
select select "SECTION 4"
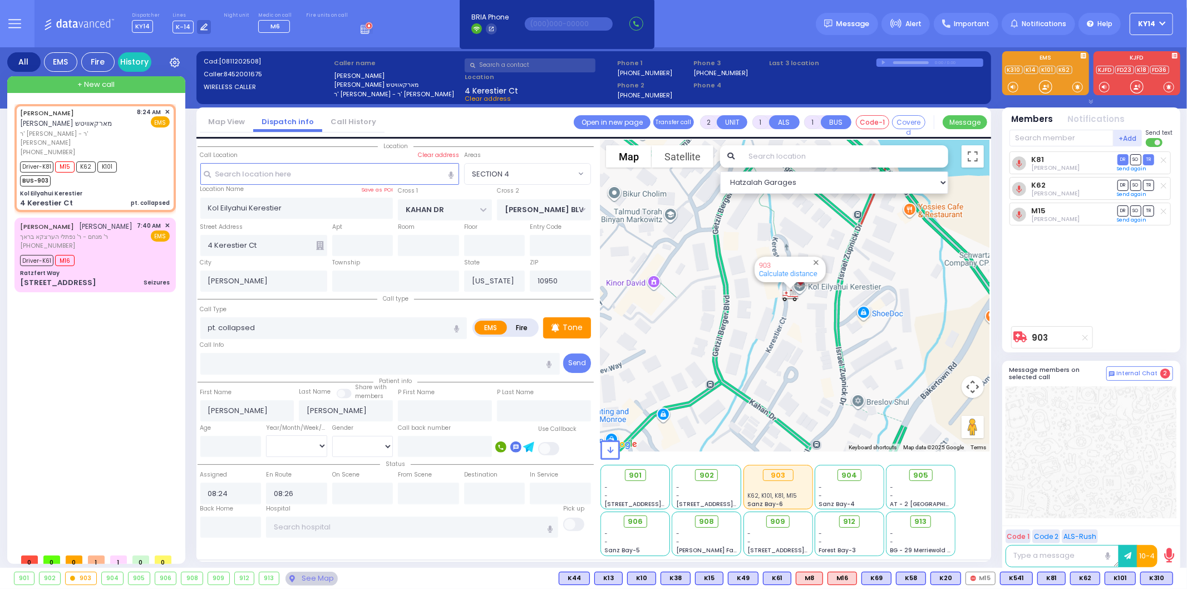
select select
radio input "true"
select select
select select "SECTION 4"
select select "Hatzalah Garages"
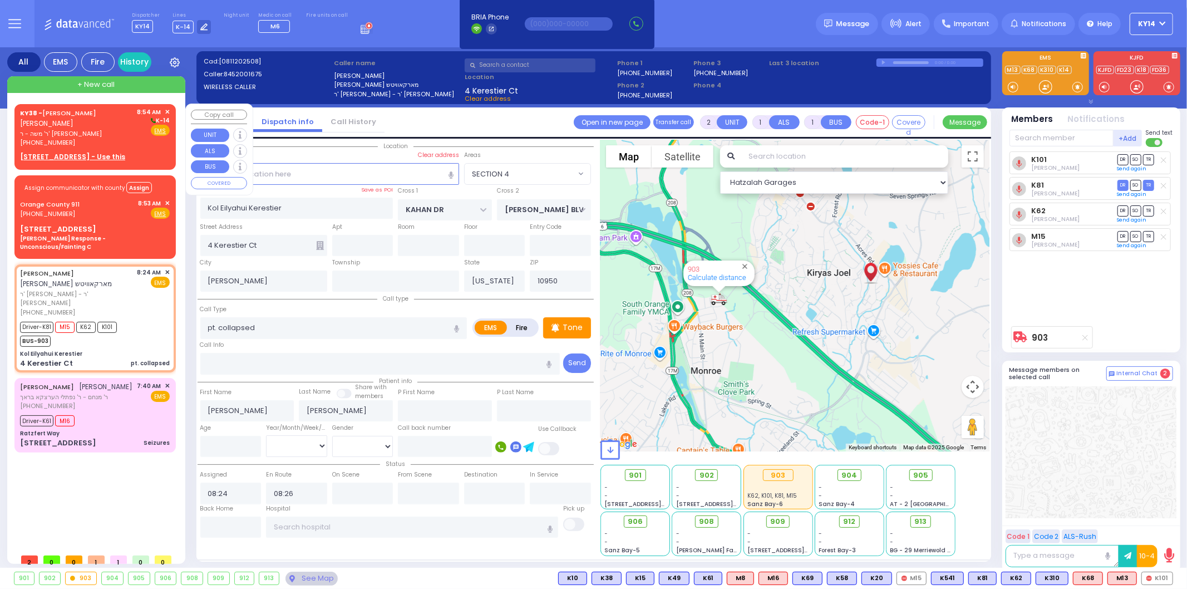
drag, startPoint x: 122, startPoint y: 140, endPoint x: 117, endPoint y: 147, distance: 8.7
click at [121, 141] on div "(845) 629-0016" at bounding box center [76, 142] width 113 height 9
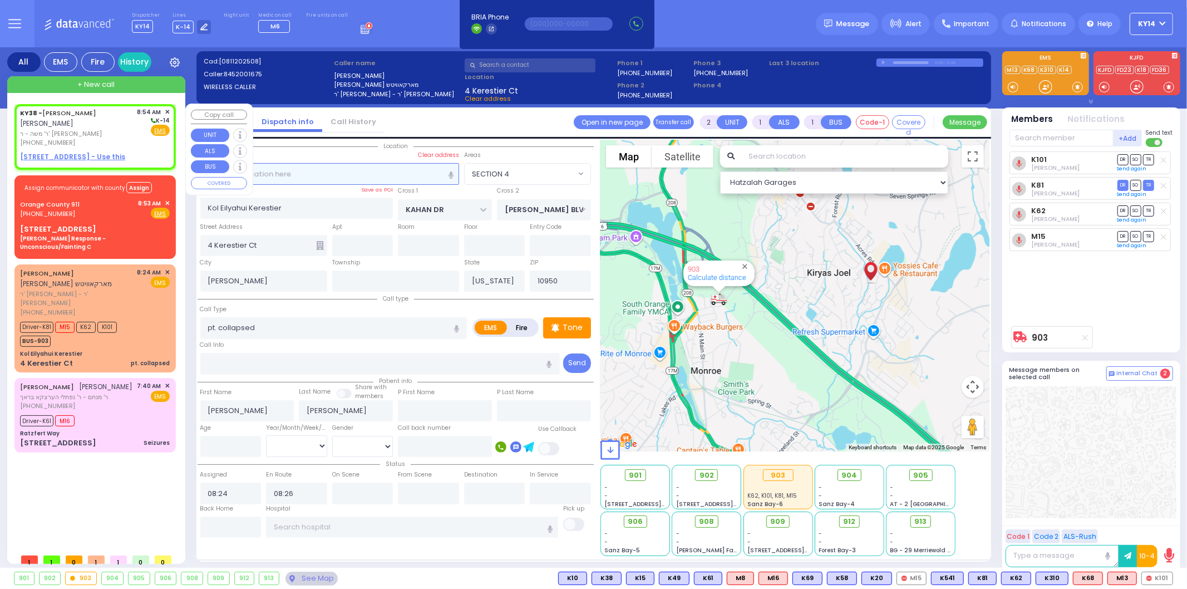
select select
radio input "true"
type input "AVRUM MAYER"
type input "MILLER"
select select
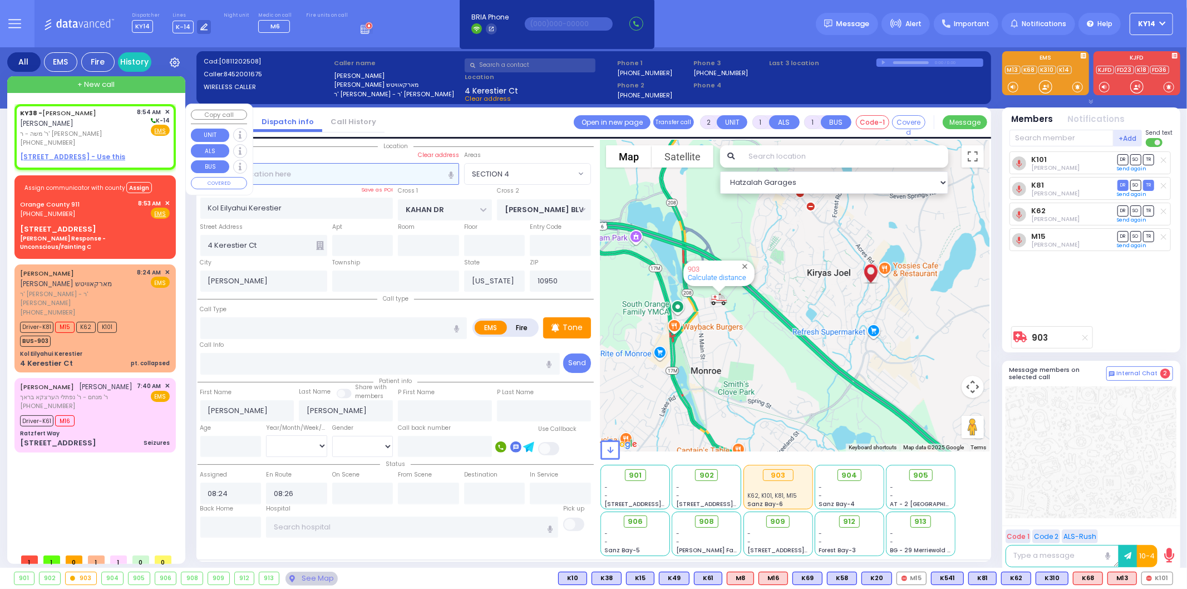
type input "08:54"
select select "Hatzalah Garages"
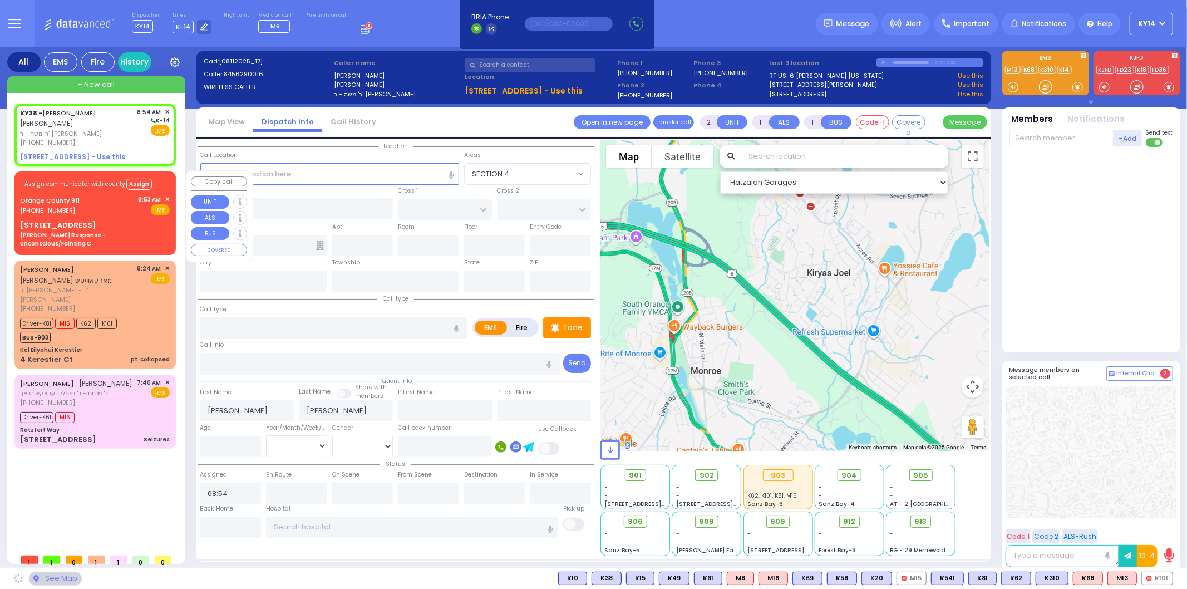
click at [105, 200] on div "Orange County 911 (845) 469-0911 8:53 AM ✕ Fire EMS" at bounding box center [95, 205] width 150 height 21
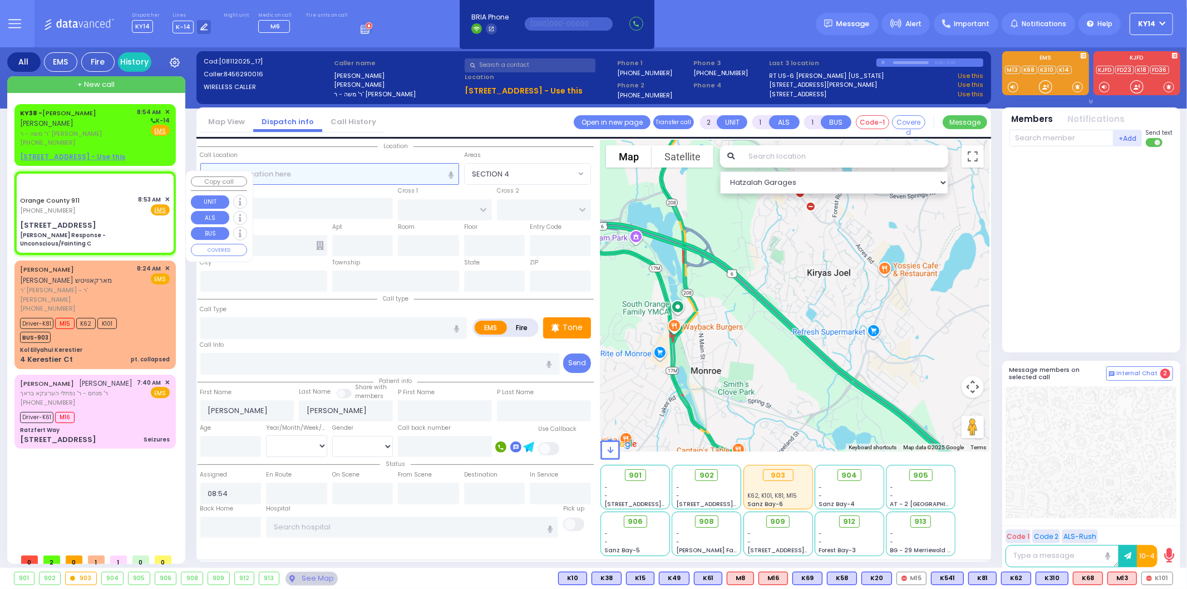
select select
radio input "true"
select select
select select "Hatzalah Garages"
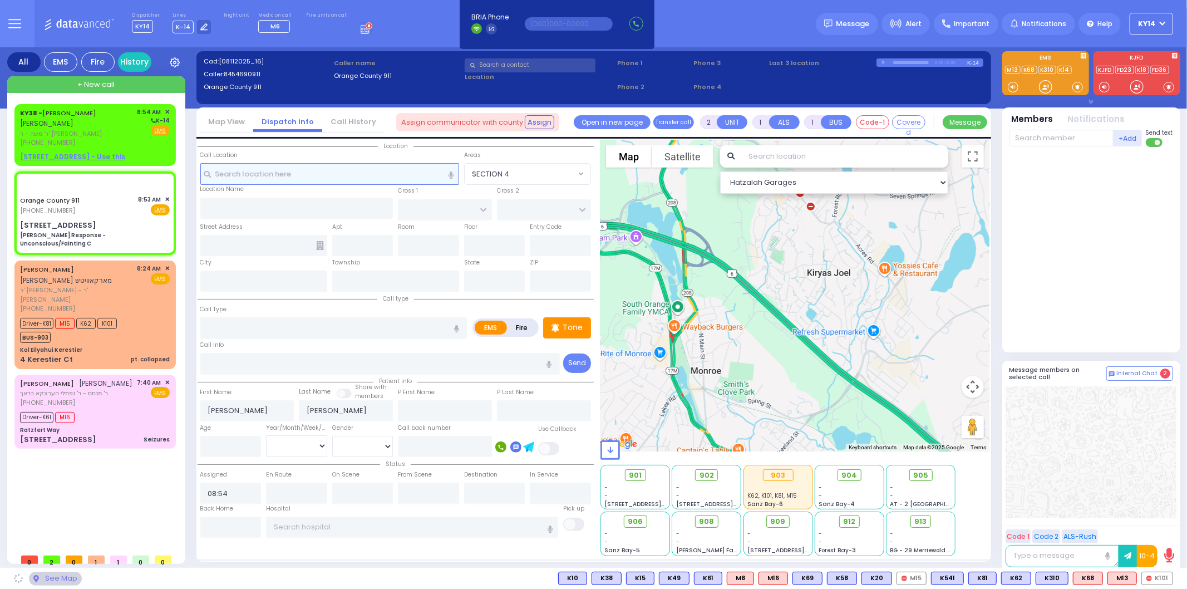
type input "6"
select select
type input "[PERSON_NAME] Response - Unconscious/Fainting C"
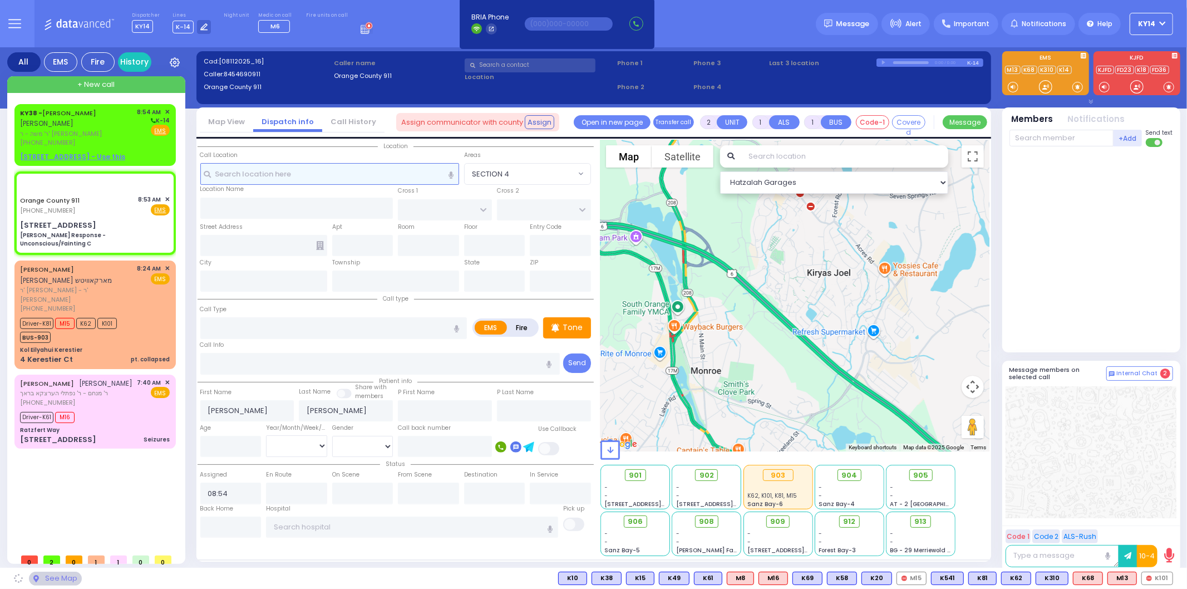
radio input "true"
type input "Nature: : [PERSON_NAME] Response - Unconscious/Fainting C Address: : [STREET_AD…"
select select
select select "Hatzalah Garages"
type input "[STREET_ADDRESS]"
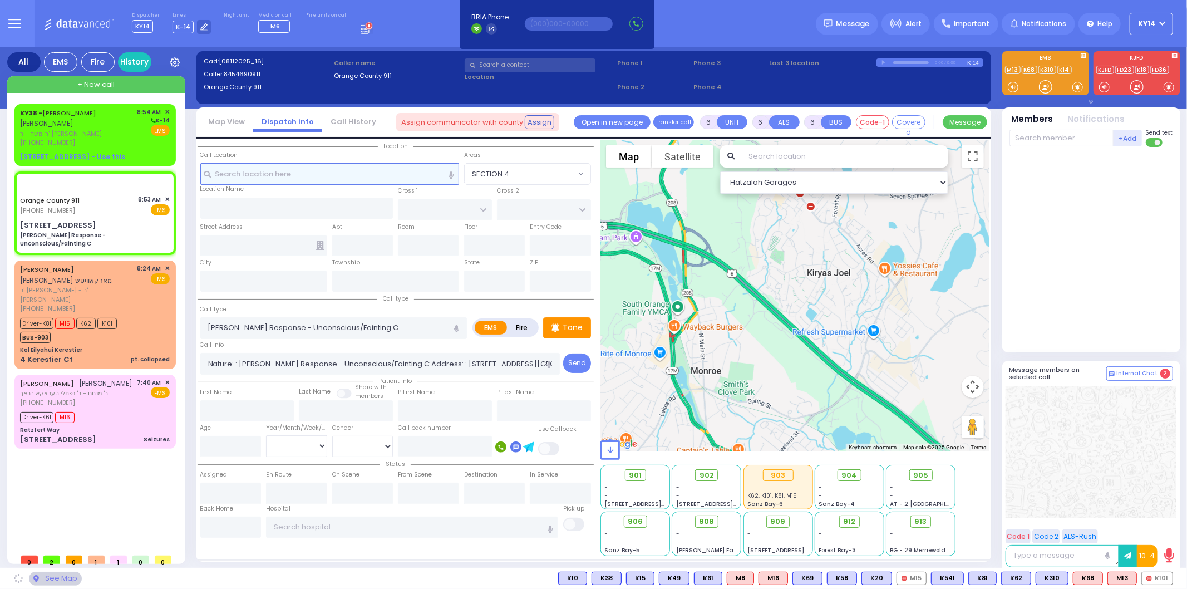
type input "Monroe"
type input "[US_STATE]"
type input "10930"
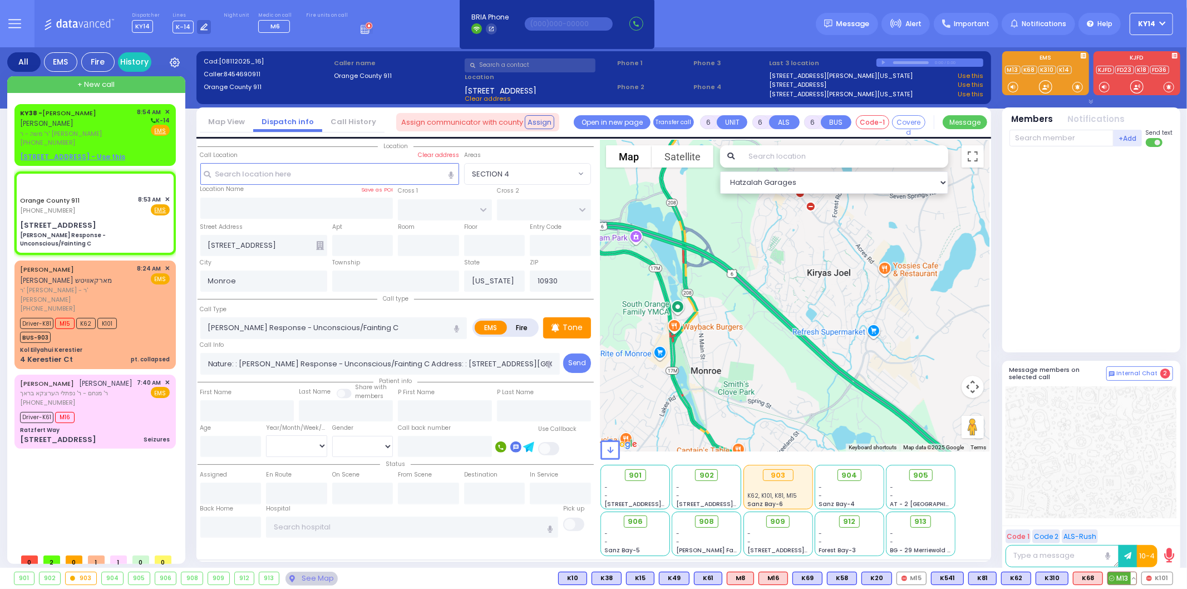
click at [1119, 575] on span "M13" at bounding box center [1122, 578] width 28 height 12
drag, startPoint x: 1120, startPoint y: 576, endPoint x: 34, endPoint y: 40, distance: 1210.9
click at [0, 0] on span "M13" at bounding box center [0, 0] width 0 height 0
select select
radio input "true"
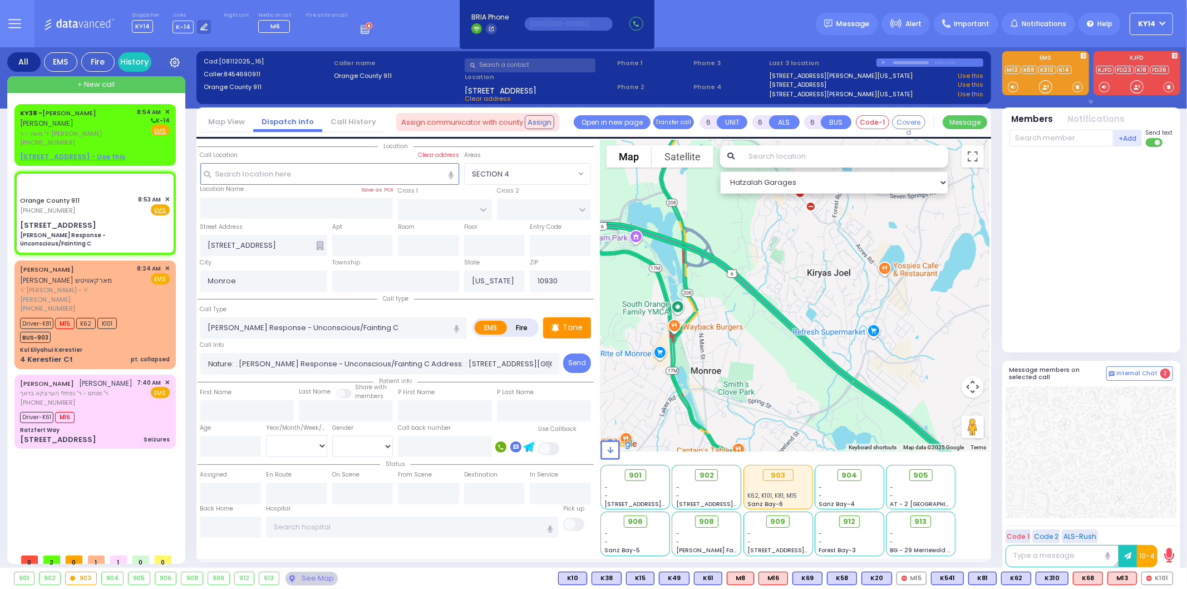
select select
type input "08:55"
select select "Hatzalah Garages"
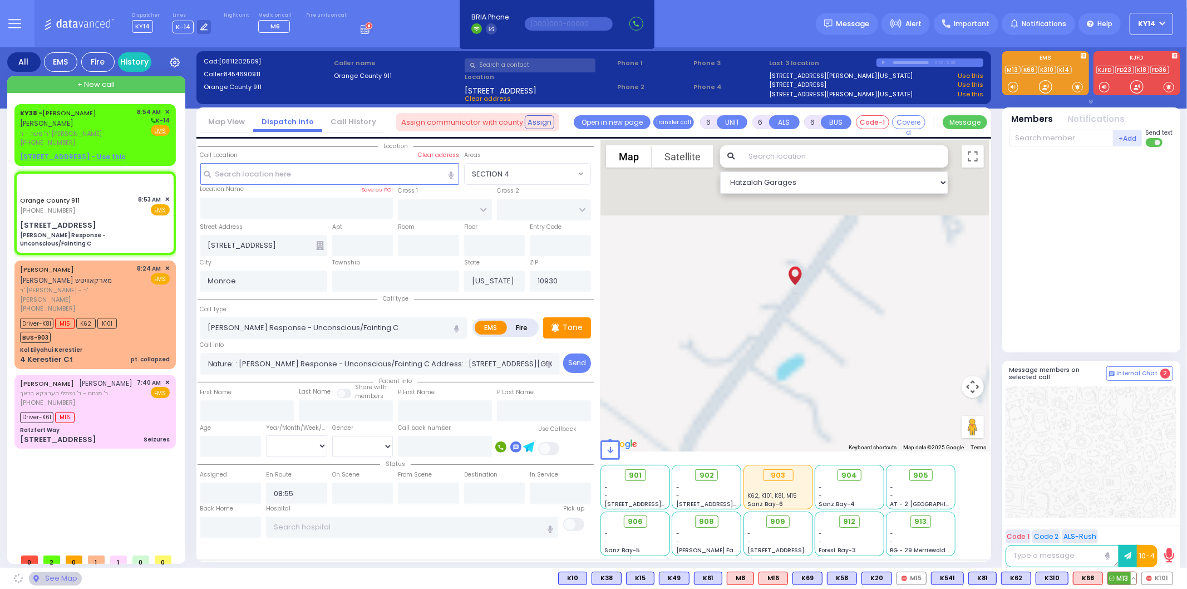
click at [1120, 580] on span "M13" at bounding box center [1122, 578] width 28 height 12
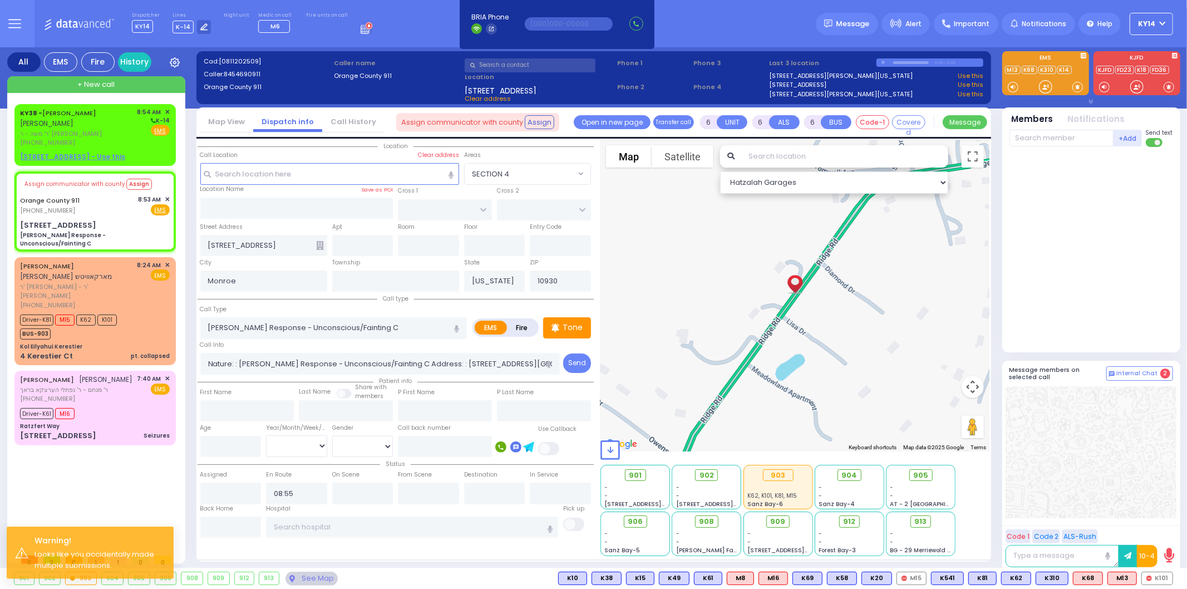
select select
radio input "true"
select select
select select "Hatzalah Garages"
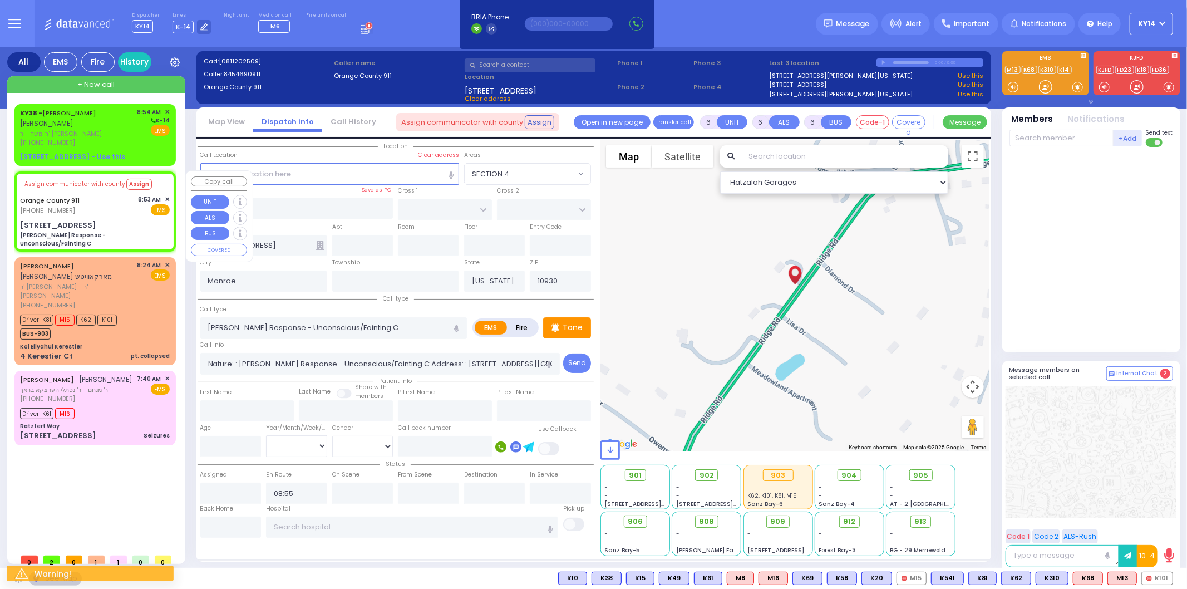
drag, startPoint x: 64, startPoint y: 200, endPoint x: 71, endPoint y: 203, distance: 7.6
click at [67, 201] on link "Orange County 911" at bounding box center [50, 200] width 60 height 9
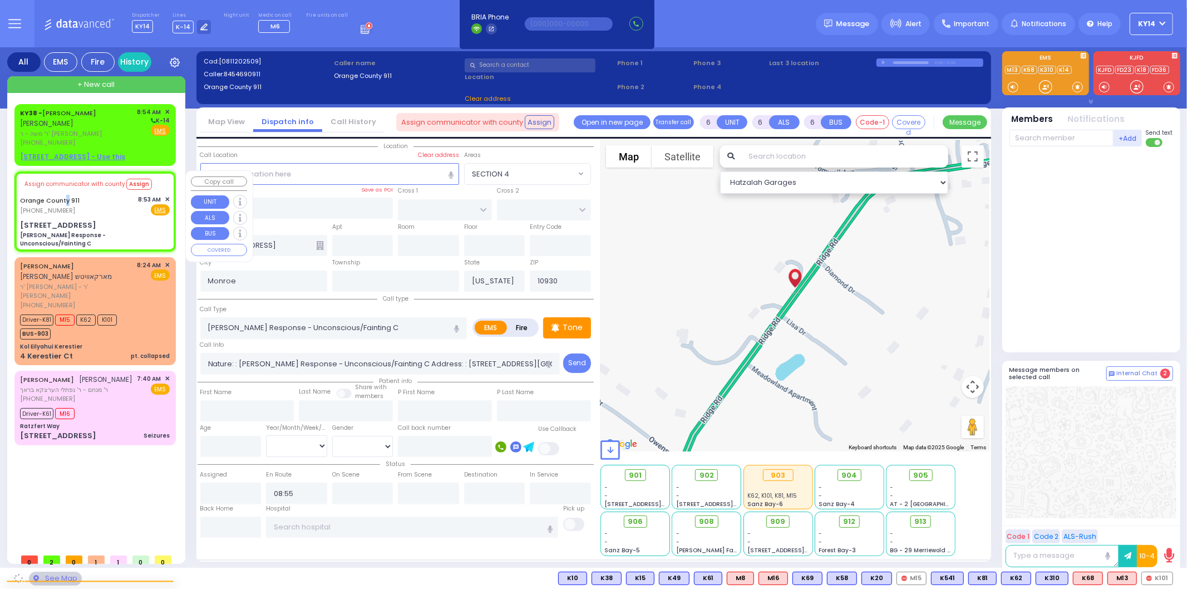
select select
radio input "true"
select select
select select "Hatzalah Garages"
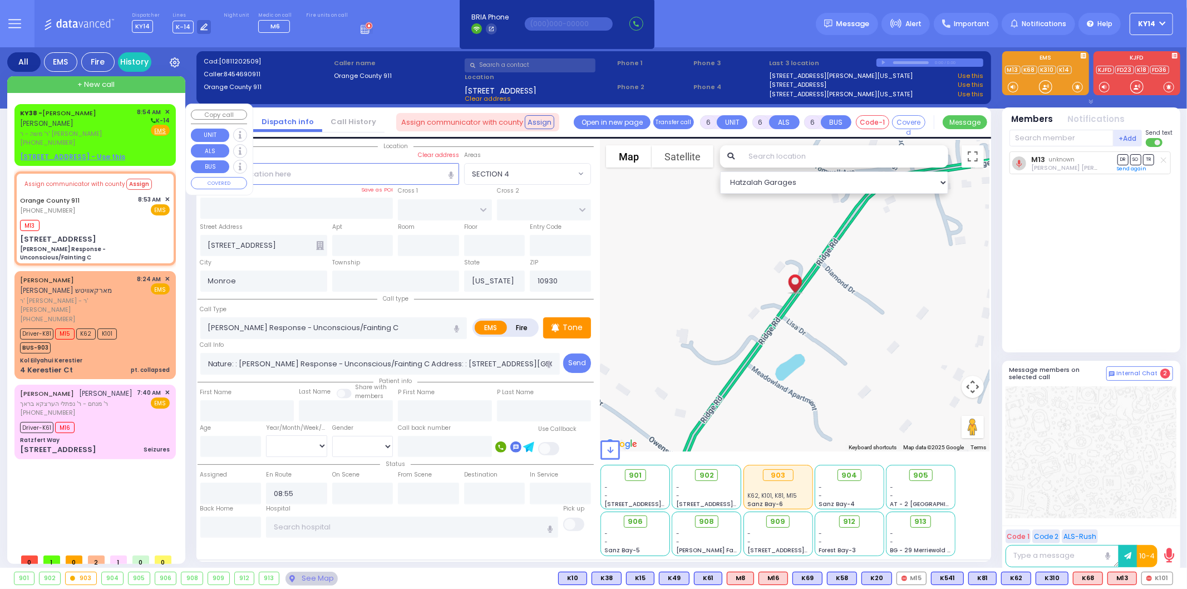
click at [169, 110] on span "✕" at bounding box center [167, 111] width 5 height 9
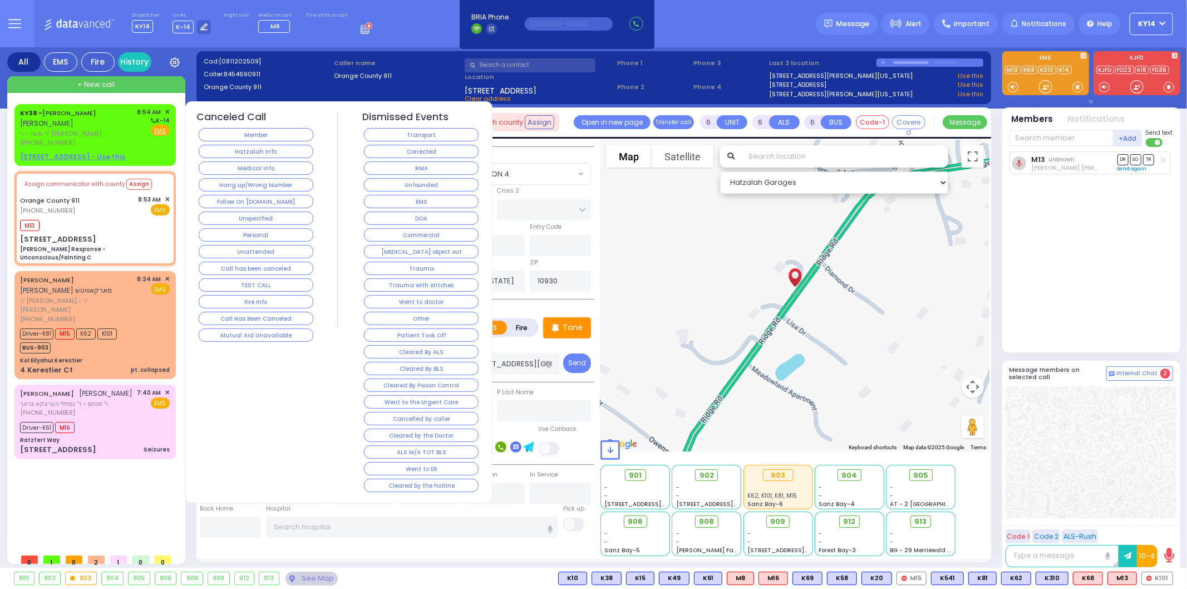
click at [253, 146] on button "Hatzalah Info" at bounding box center [256, 151] width 115 height 13
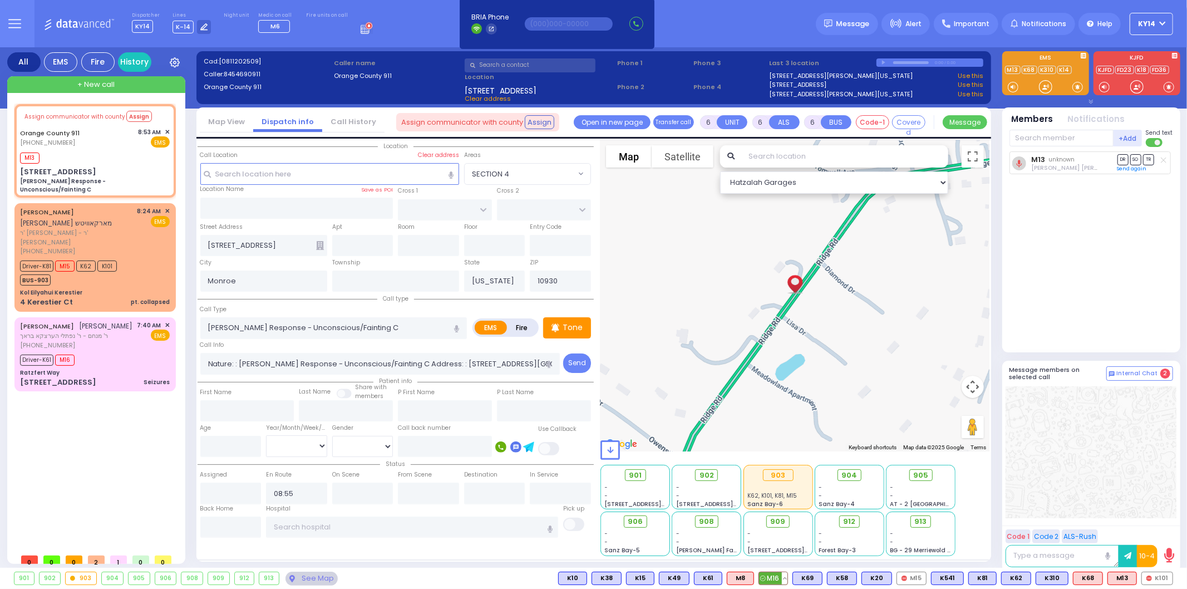
click at [774, 577] on span "M16" at bounding box center [773, 578] width 28 height 12
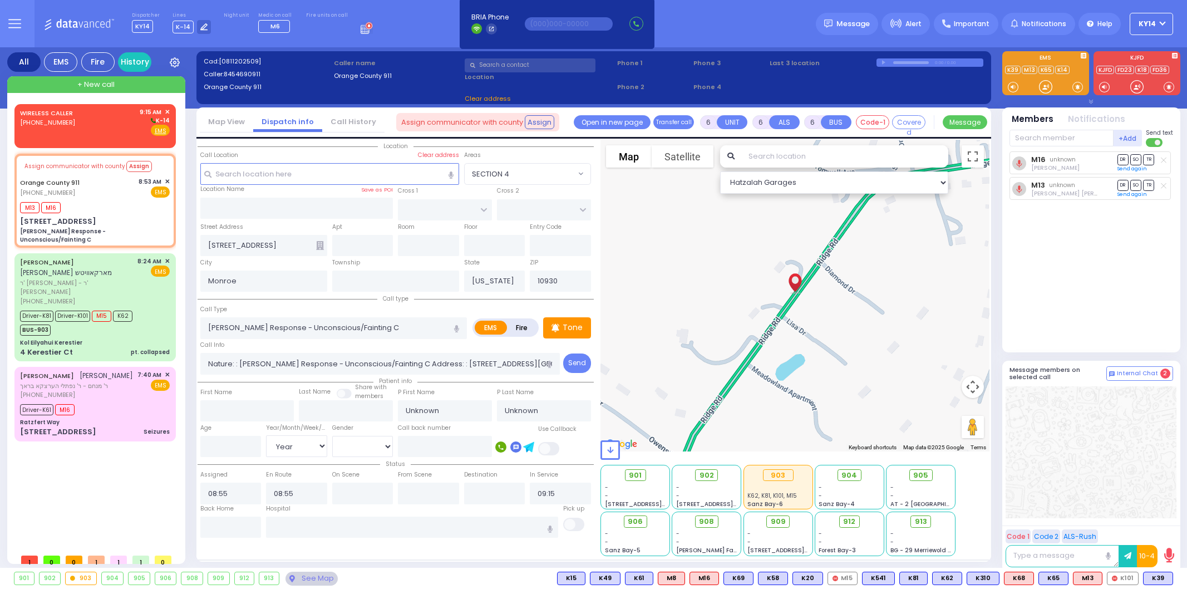
select select
select select "Year"
select select
radio input "true"
select select "Year"
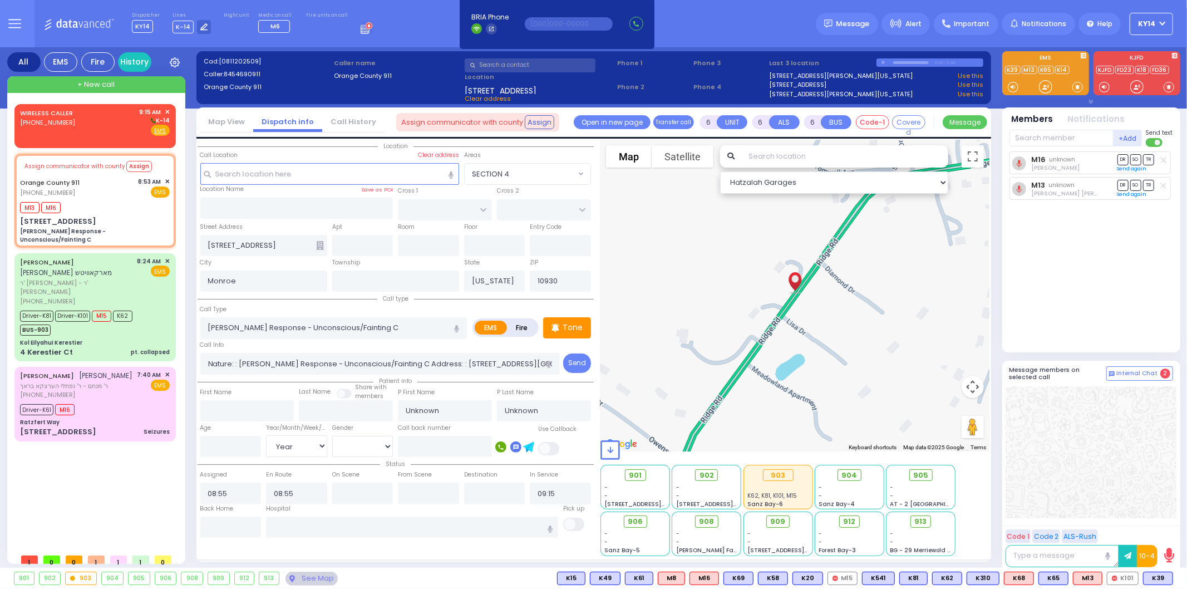
select select "Hatzalah Garages"
select select
radio input "true"
select select "Year"
select select "Hatzalah Garages"
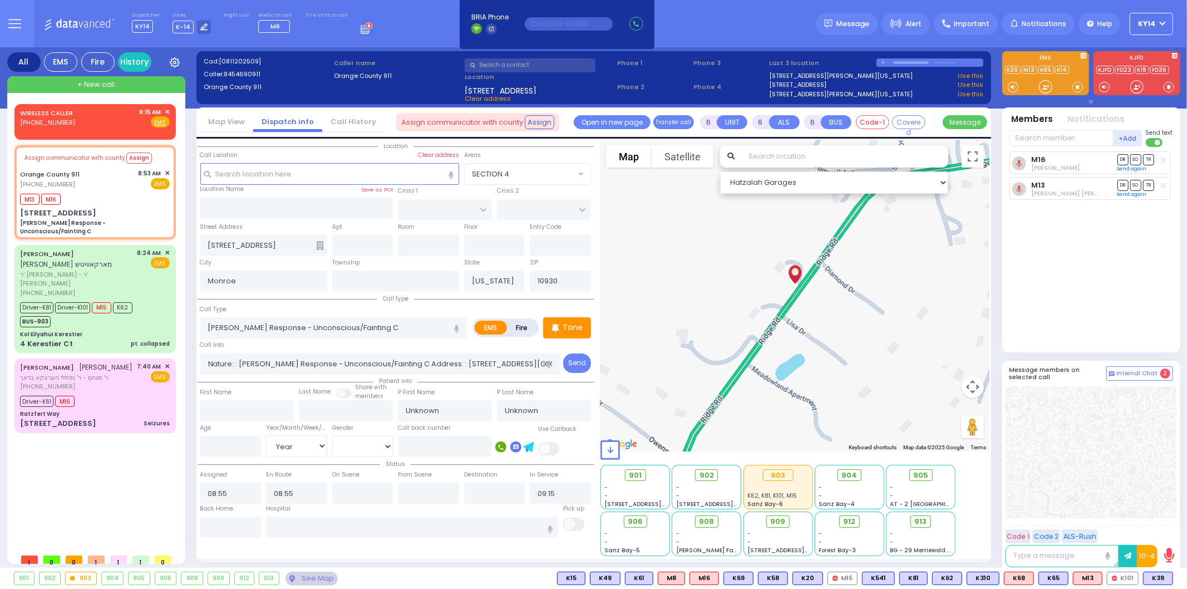
select select
radio input "true"
select select "Year"
select select "Hatzalah Garages"
select select
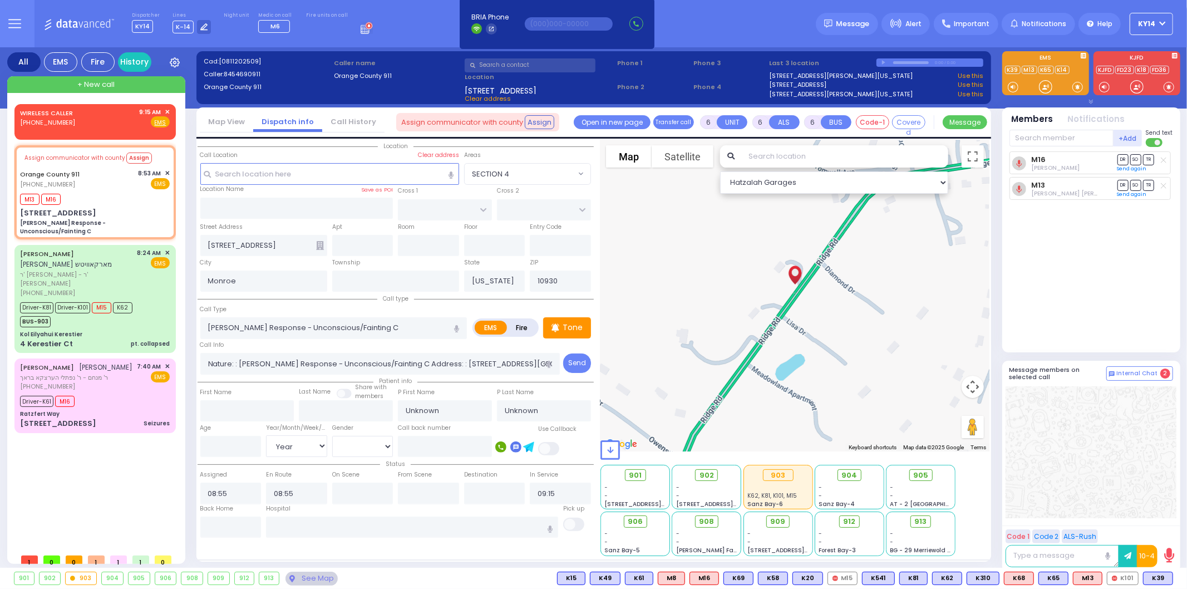
radio input "true"
select select "Year"
select select "Hatzalah Garages"
select select
radio input "true"
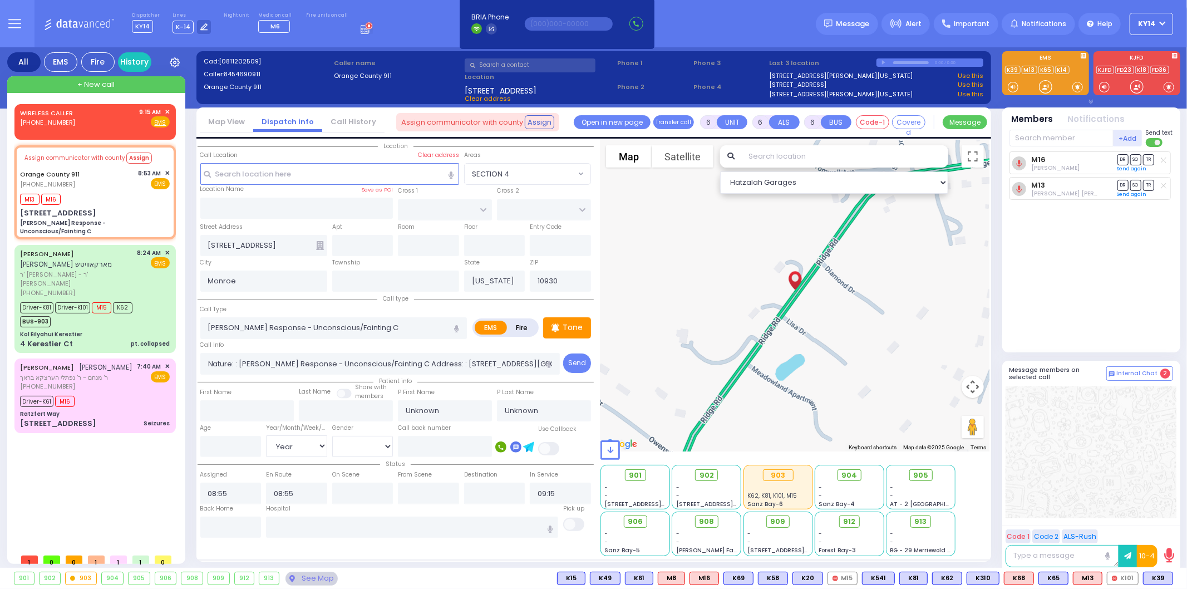
select select "Year"
select select "Hatzalah Garages"
select select
radio input "true"
select select "Year"
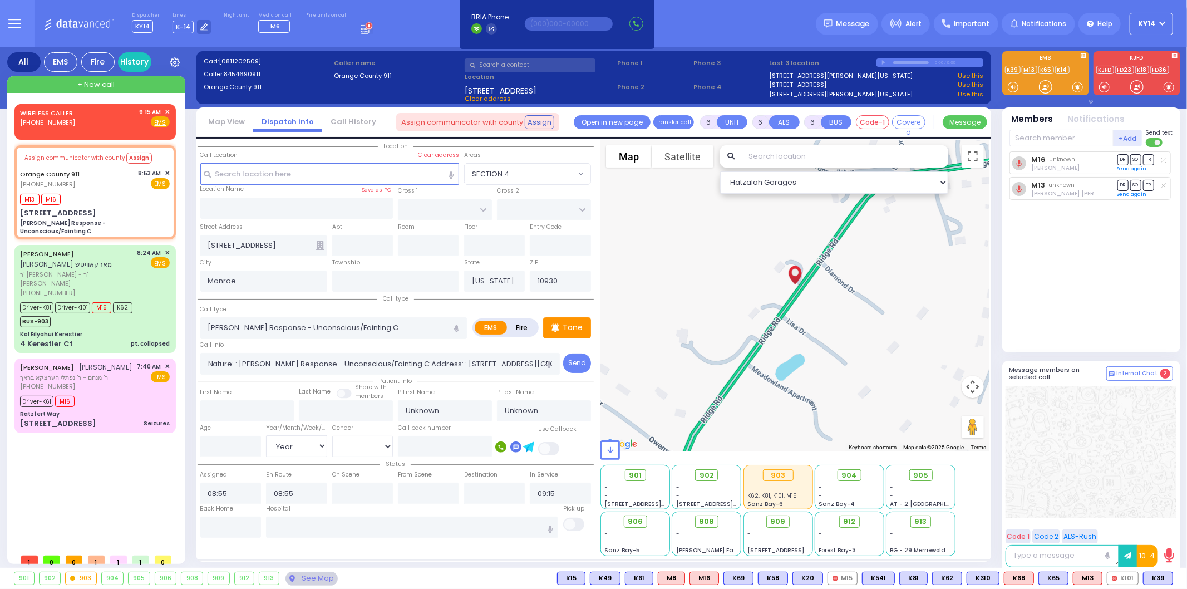
select select "Hatzalah Garages"
select select
radio input "true"
select select "Year"
select select "Hatzalah Garages"
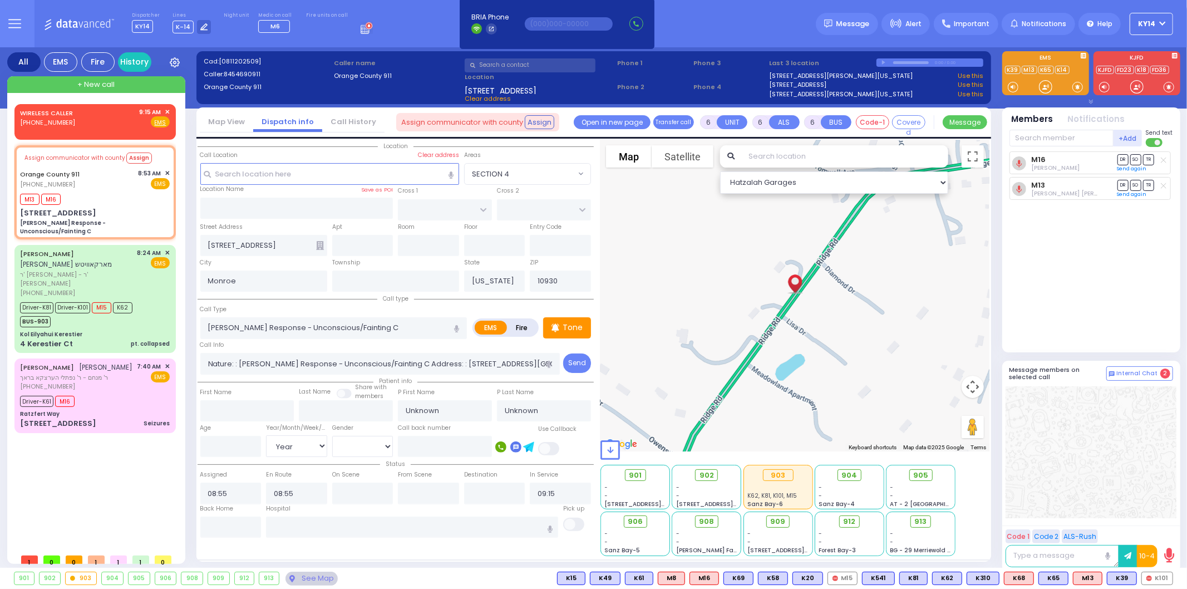
select select
radio input "true"
select select "Year"
select select "Hatzalah Garages"
select select
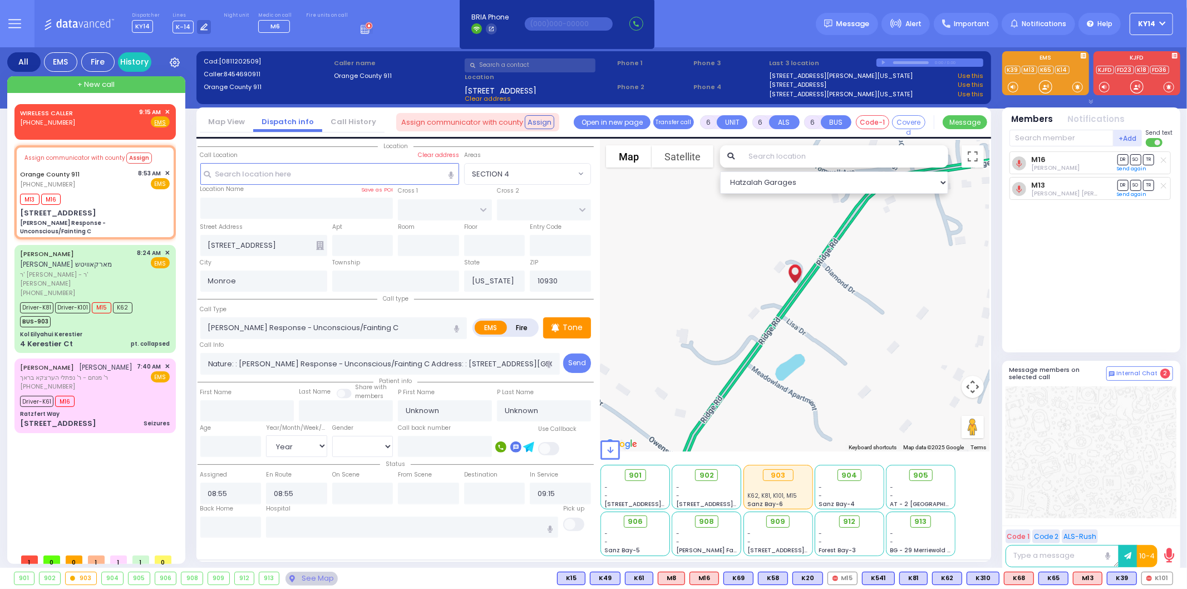
radio input "true"
select select "Year"
select select "Hatzalah Garages"
